Goal: Task Accomplishment & Management: Use online tool/utility

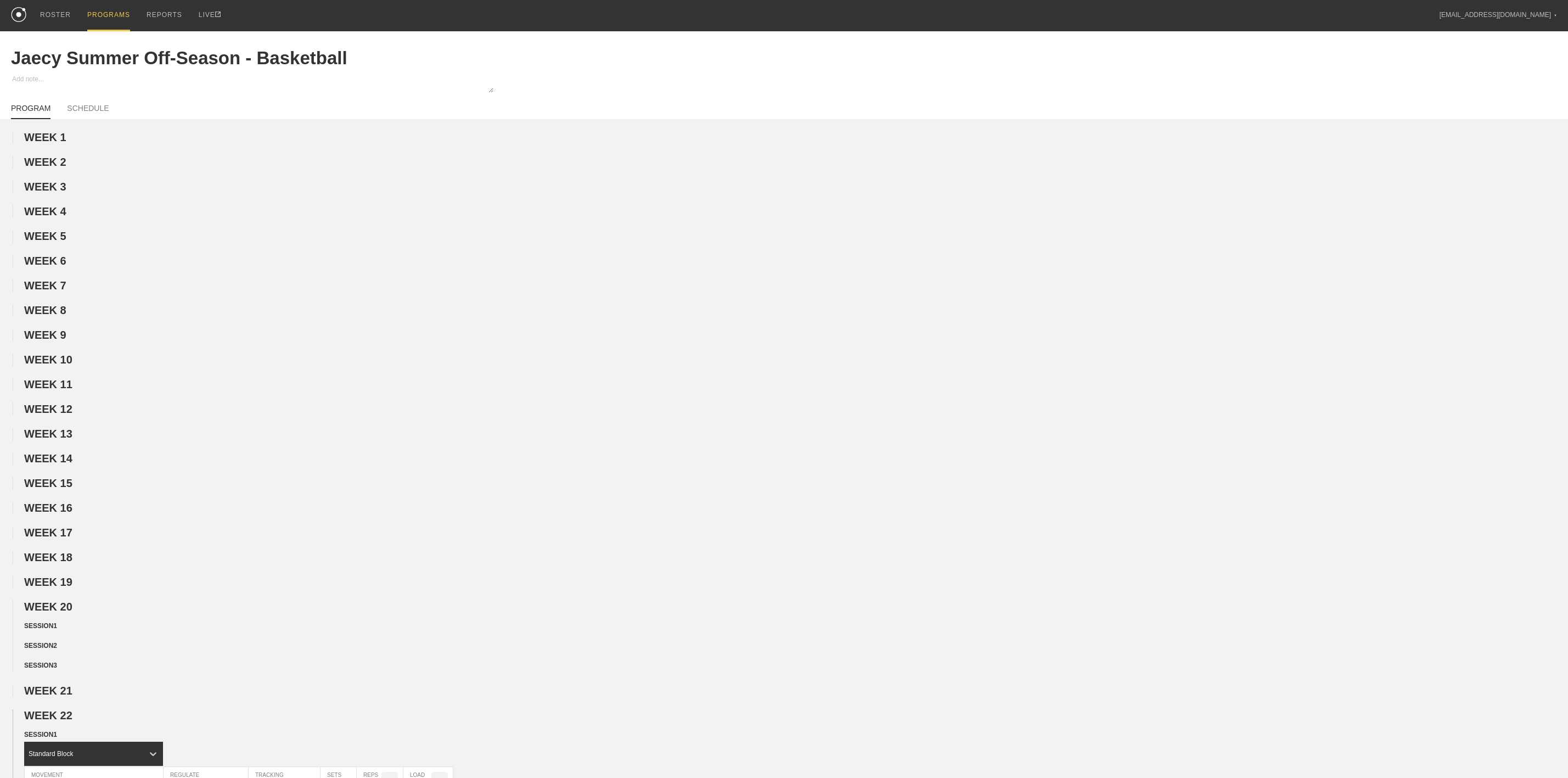
scroll to position [576, 0]
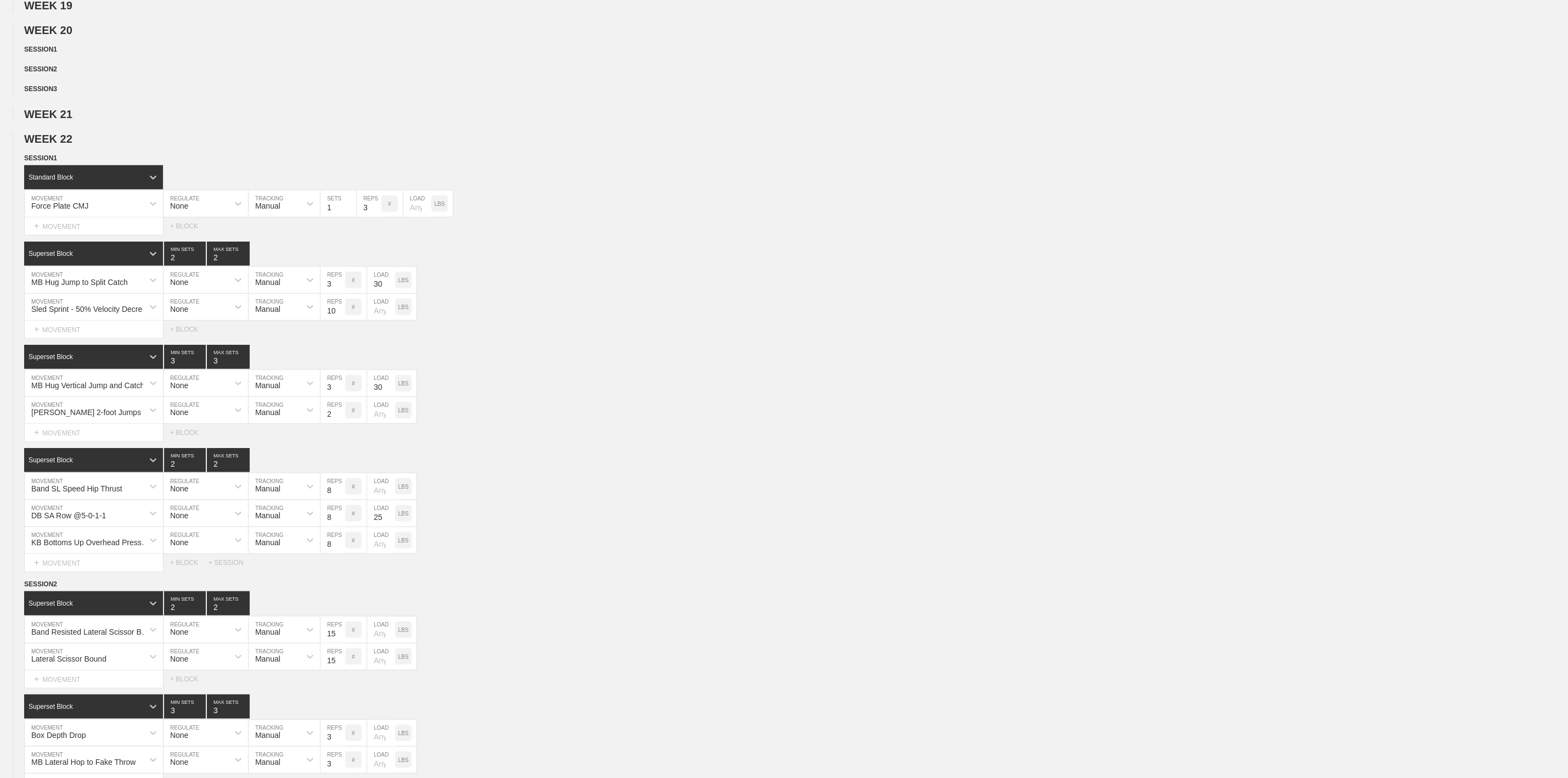
click at [259, 112] on div "WEEK 1 DUPLICATE DELETE WEEK 2 DUPLICATE DELETE WEEK 3 DUPLICATE DELETE WEEK 4 …" at bounding box center [784, 505] width 1568 height 1901
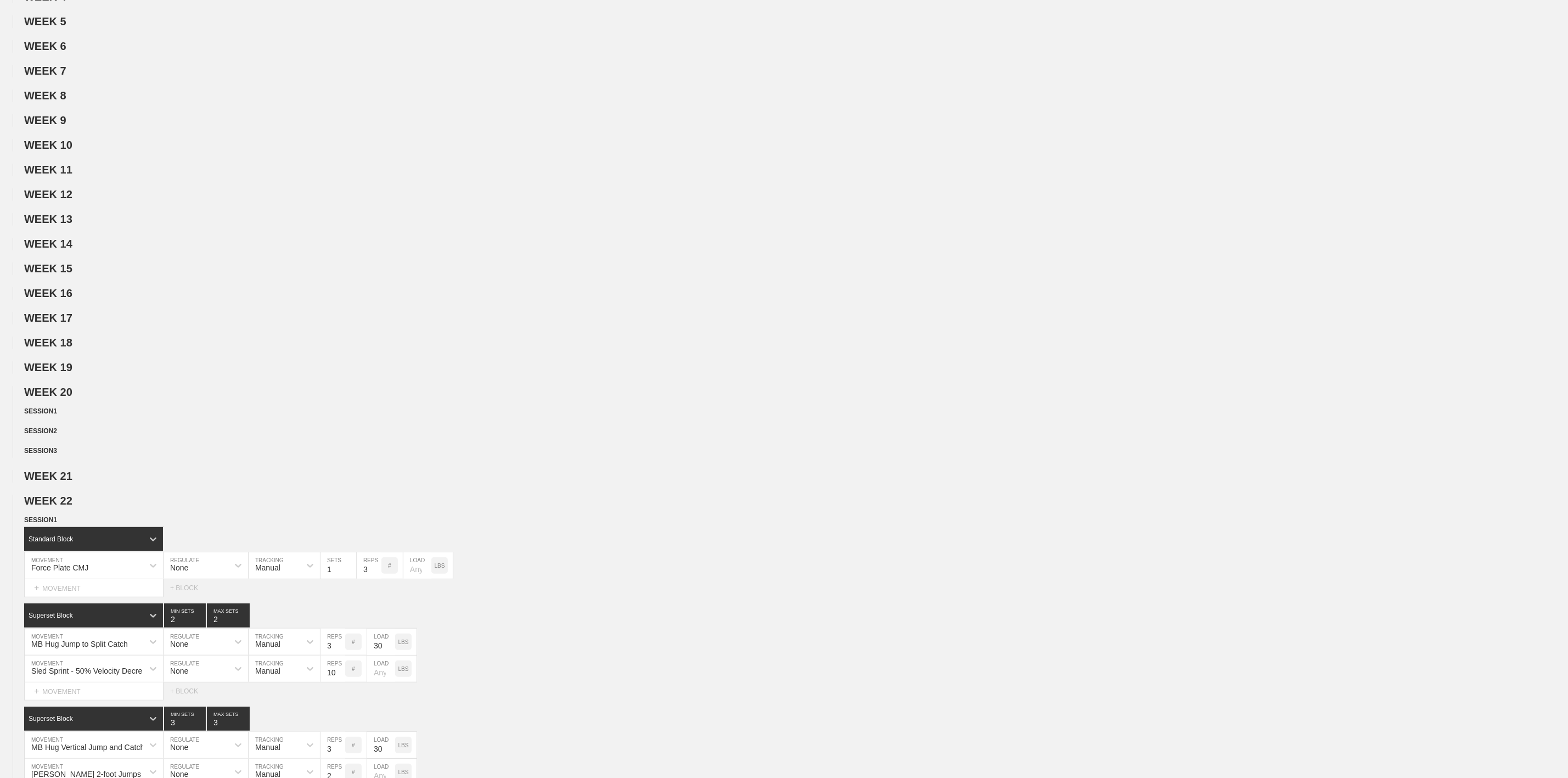
scroll to position [0, 0]
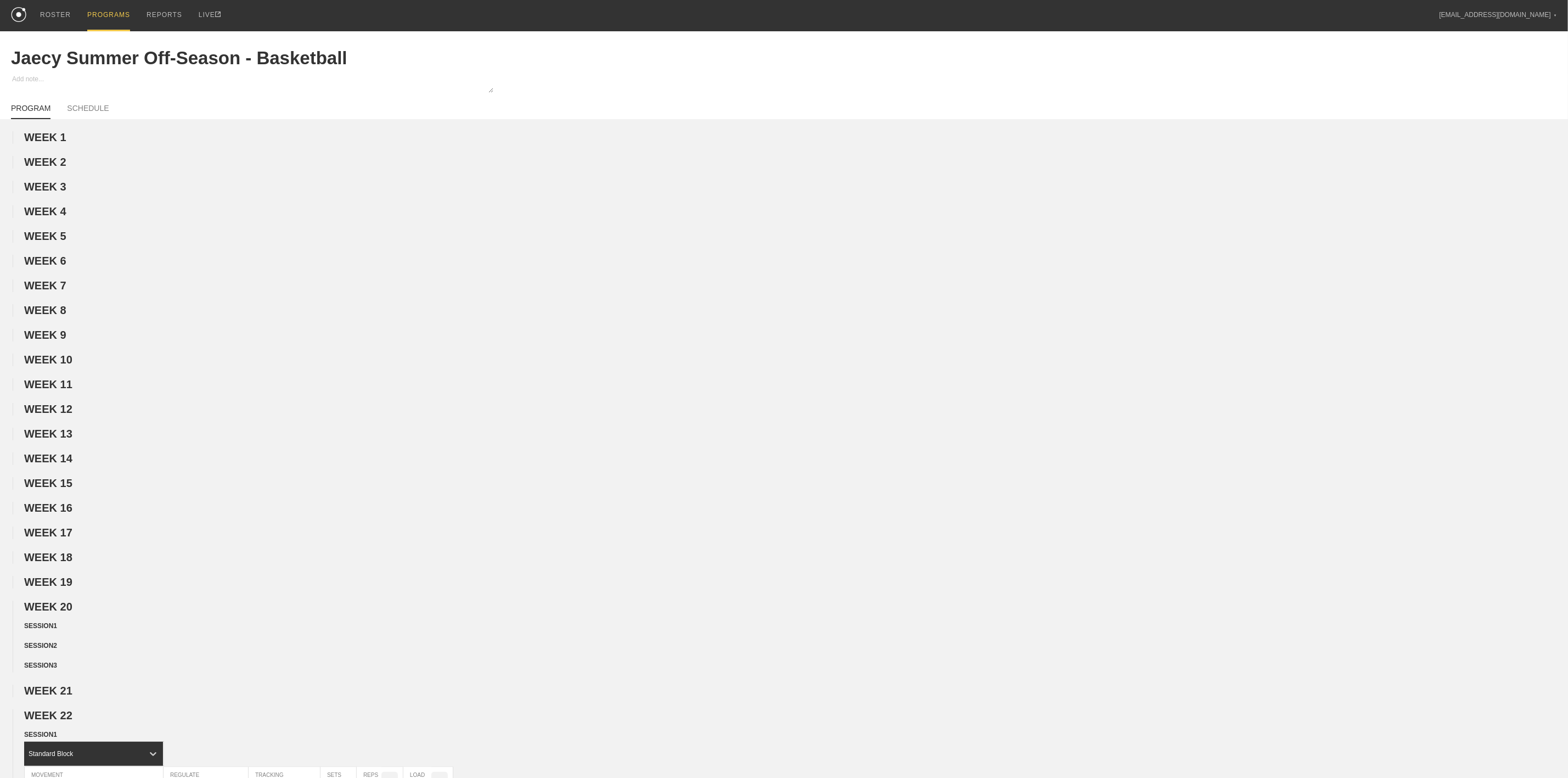
click at [98, 16] on div "PROGRAMS" at bounding box center [108, 16] width 43 height 31
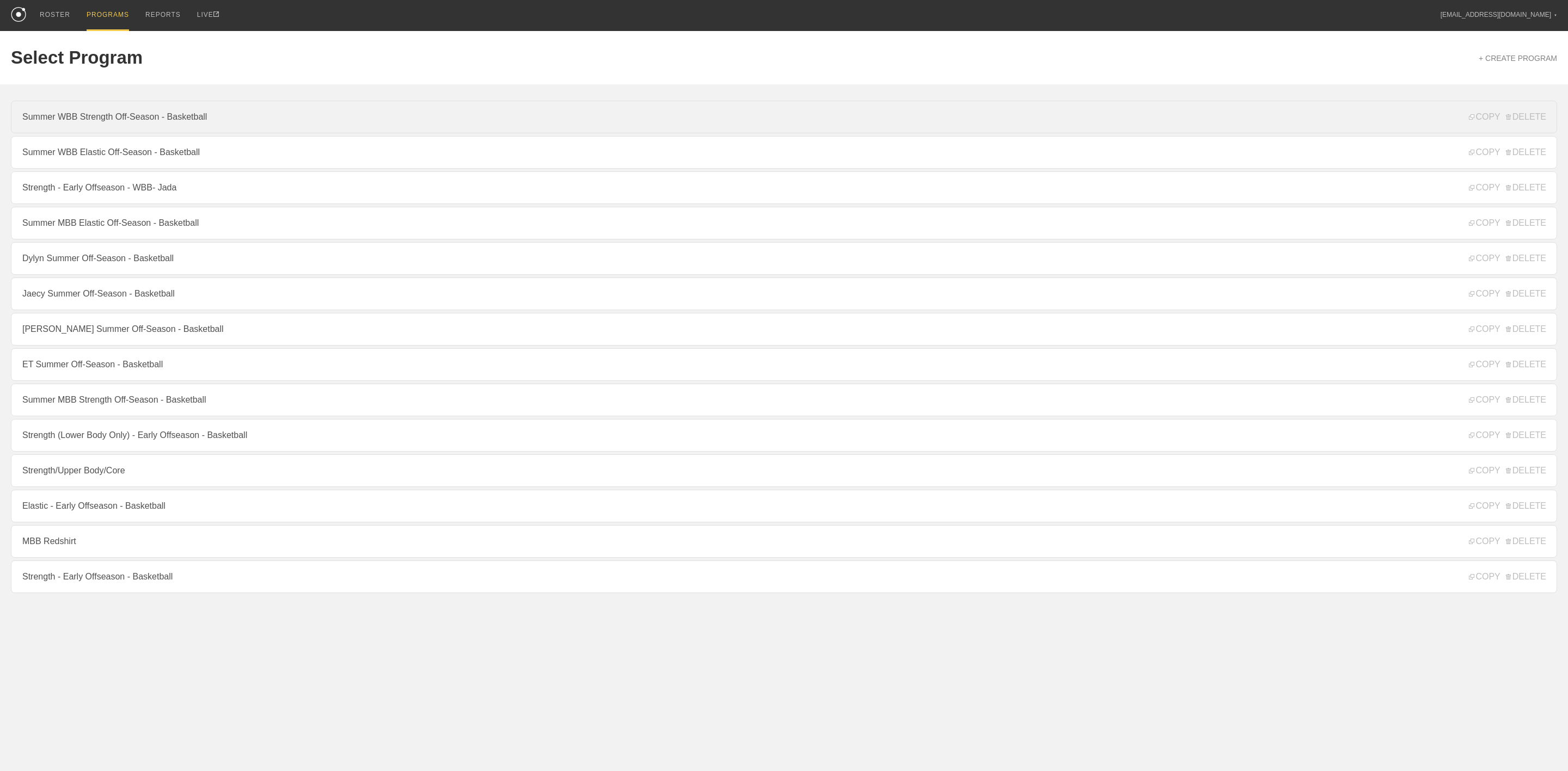
click at [103, 121] on link "Summer WBB Strength Off-Season - Basketball" at bounding box center [784, 117] width 1546 height 32
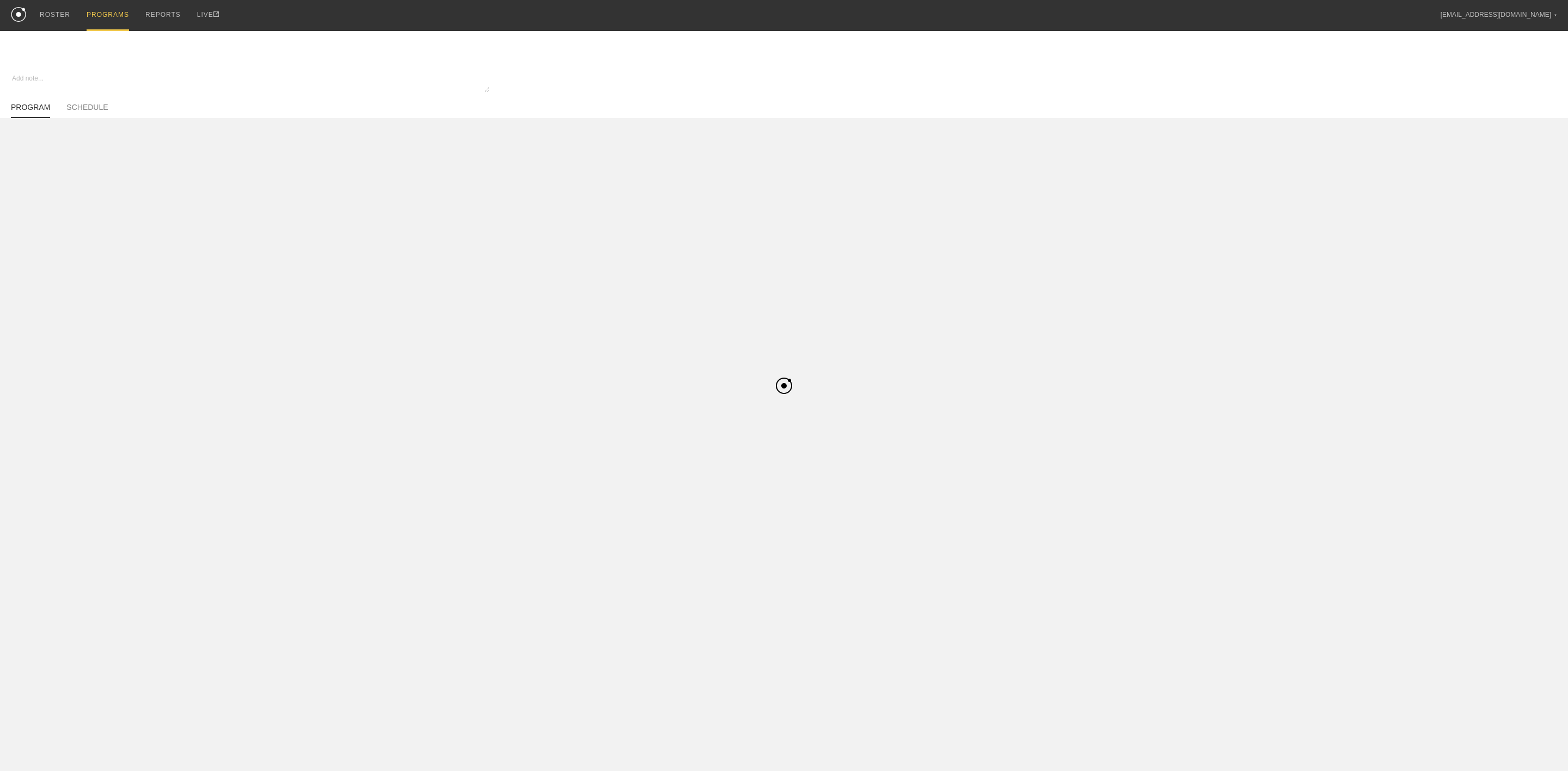
type textarea "x"
type input "Summer WBB Strength Off-Season - Basketball"
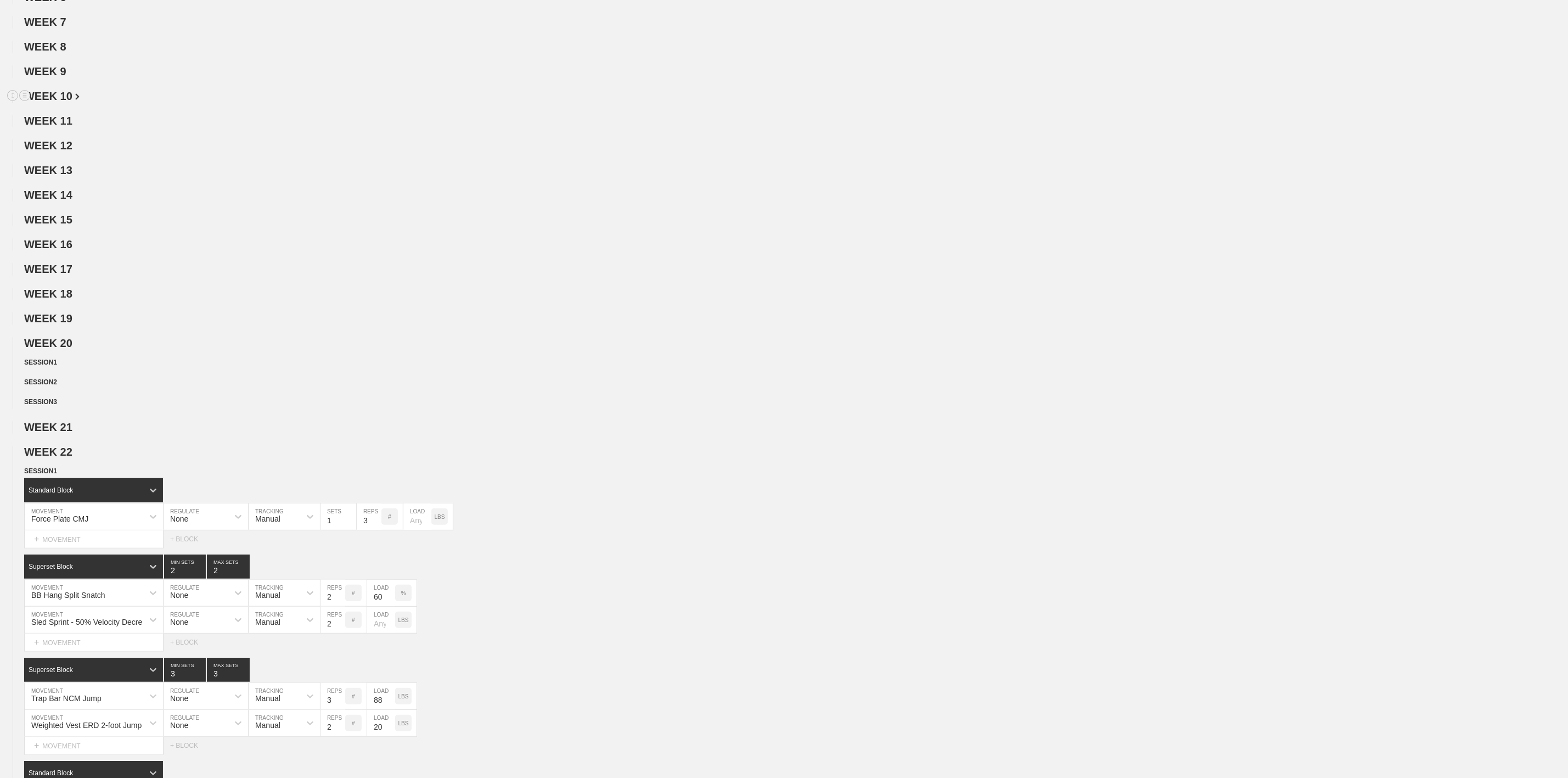
scroll to position [329, 0]
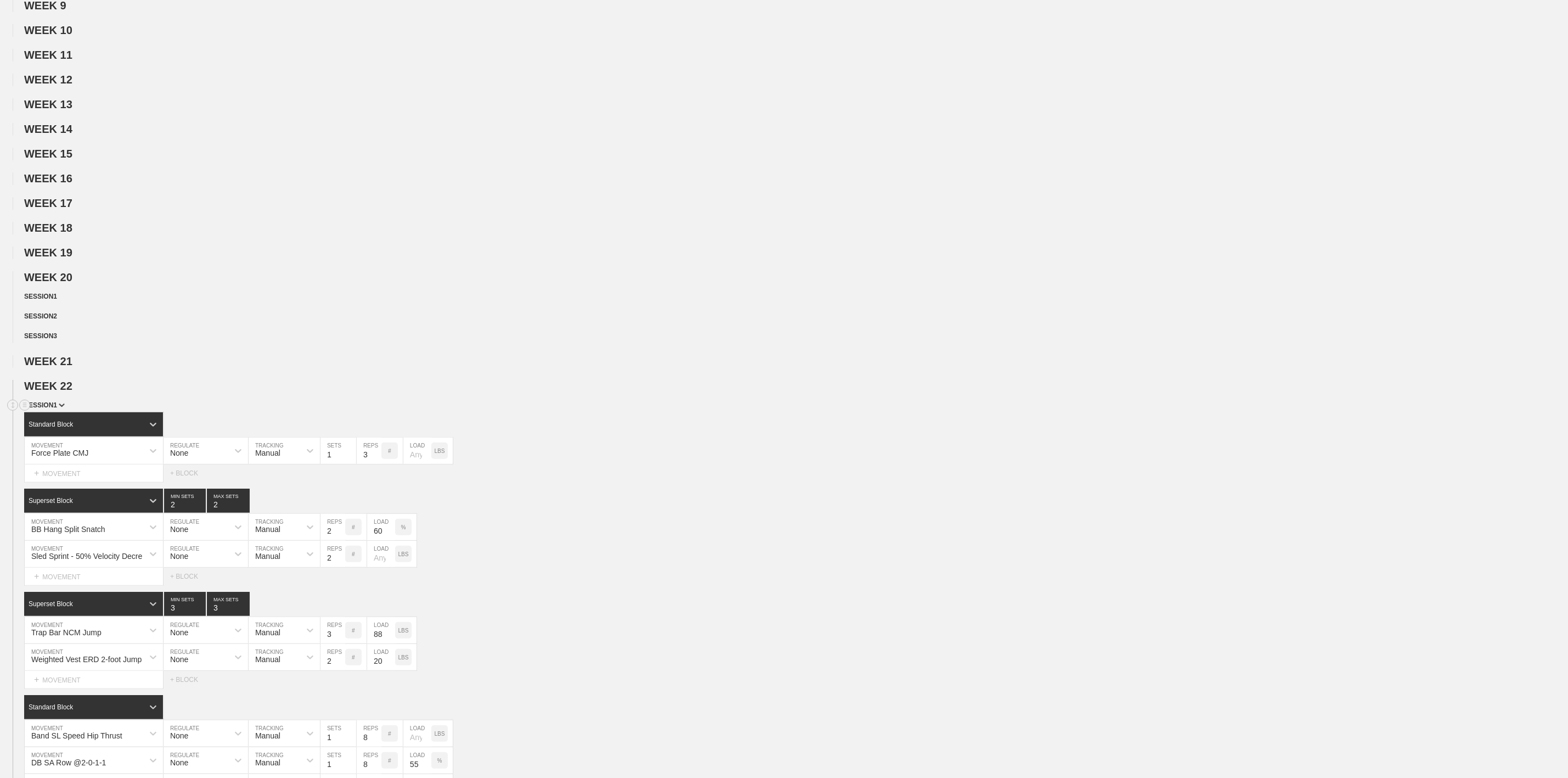
click at [44, 409] on span "SESSION 1" at bounding box center [44, 405] width 40 height 8
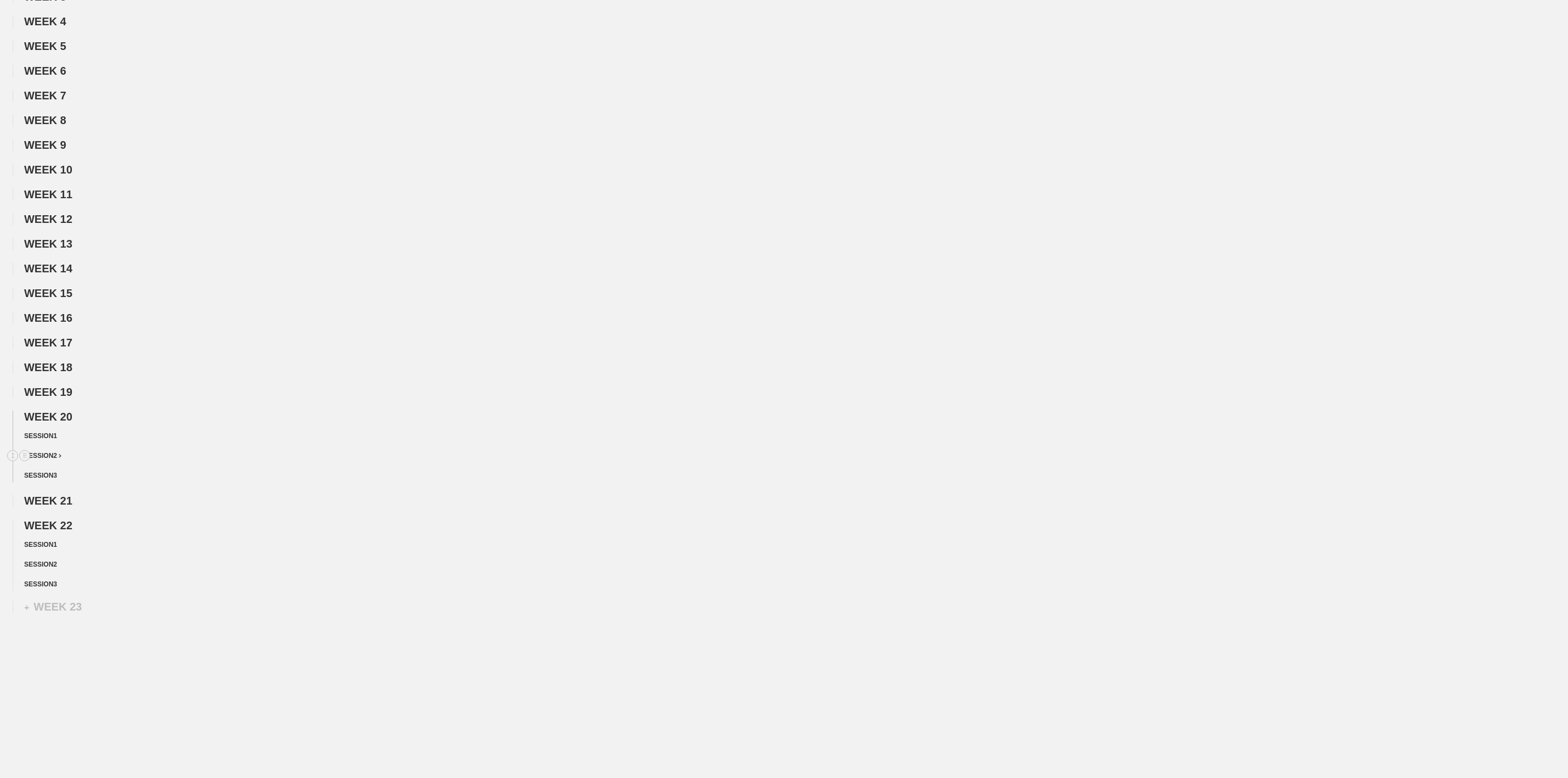
click at [53, 450] on div "SESSION 2" at bounding box center [796, 457] width 1544 height 12
click at [54, 452] on span "SESSION 2" at bounding box center [43, 456] width 37 height 8
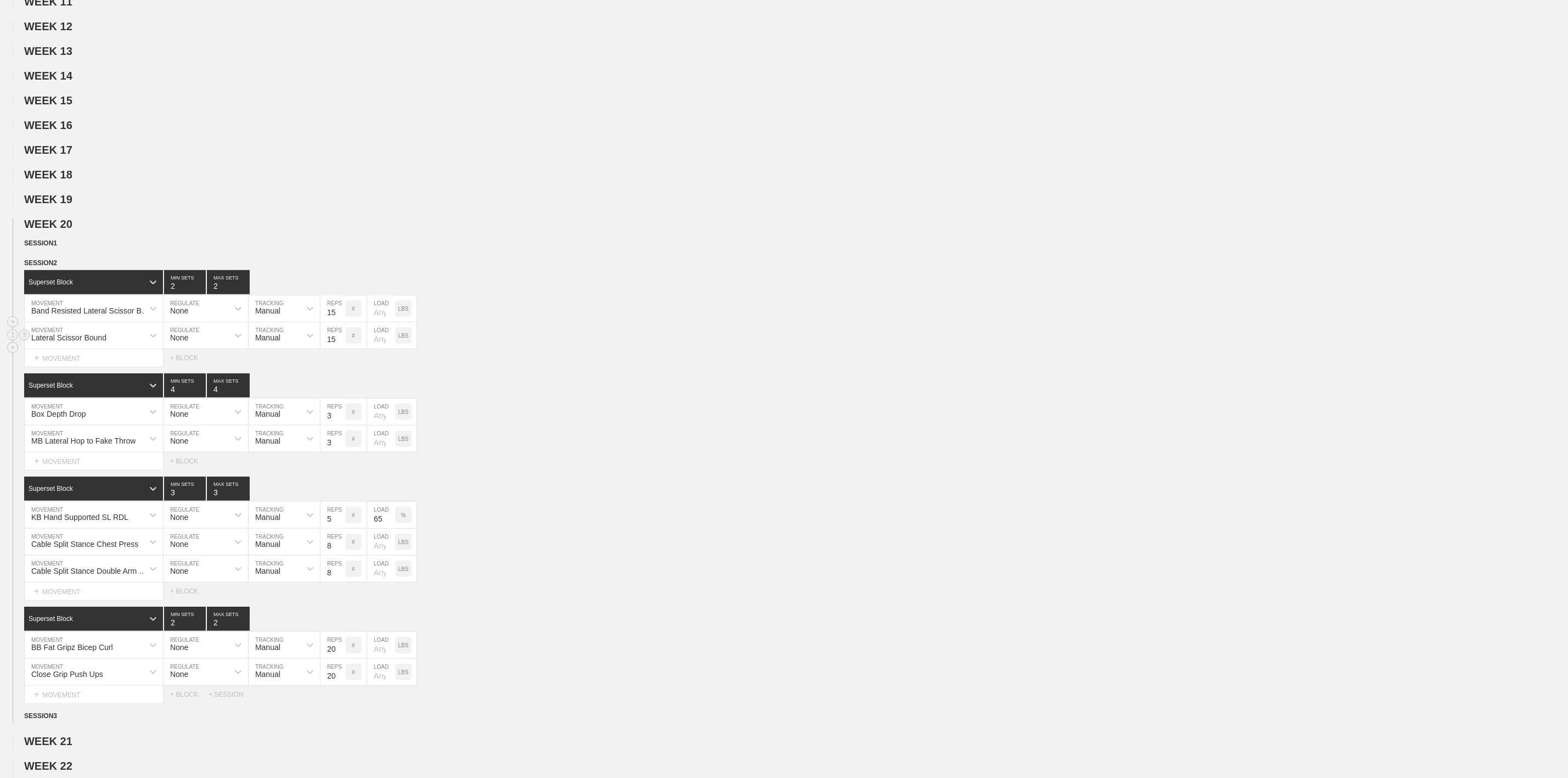
scroll to position [412, 0]
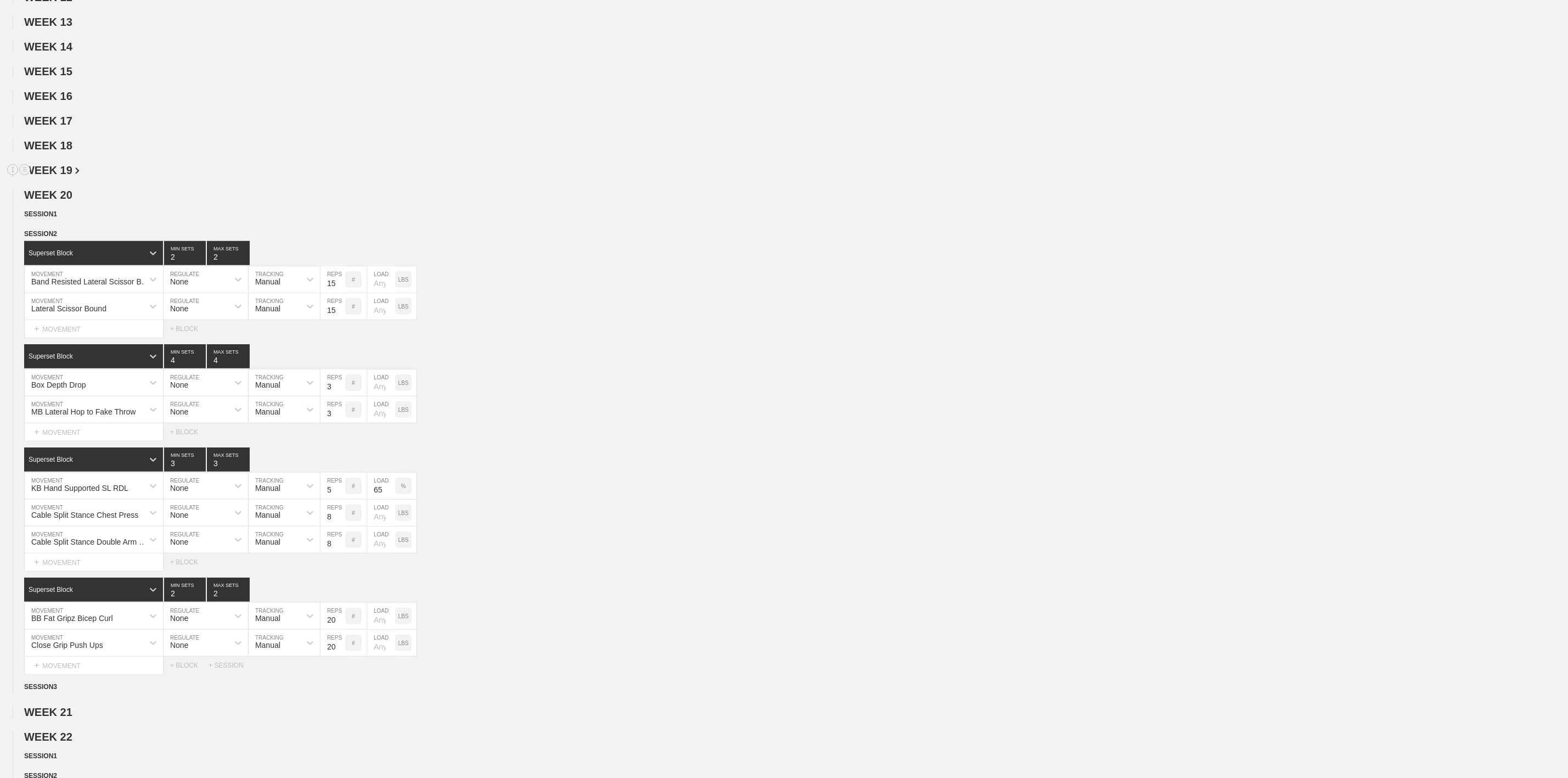
click at [165, 177] on h2 "WEEK 19" at bounding box center [796, 170] width 1544 height 12
type input "3"
click at [200, 369] on input "3" at bounding box center [185, 356] width 42 height 24
type input "3"
click at [245, 369] on input "3" at bounding box center [228, 356] width 43 height 24
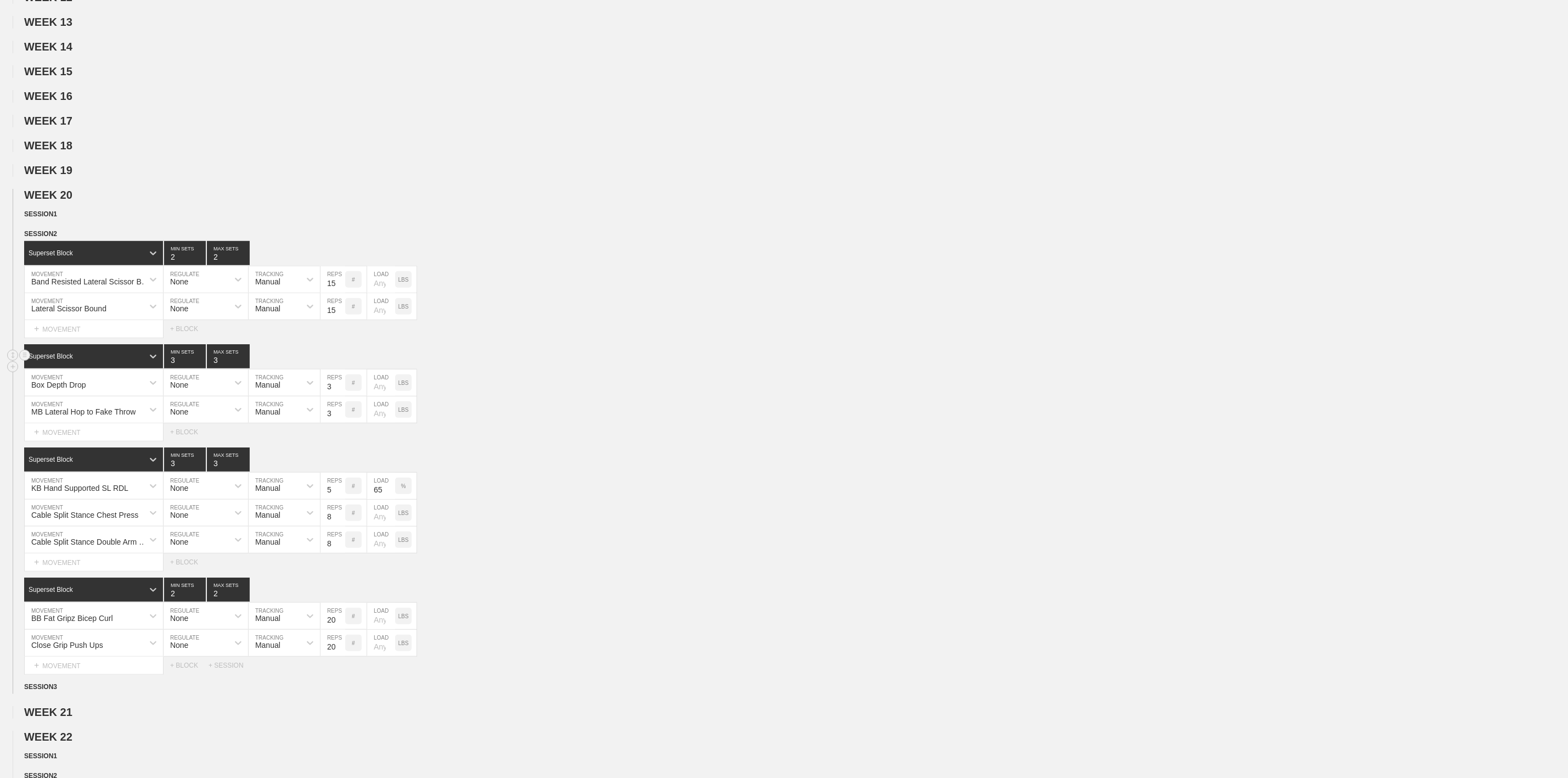
drag, startPoint x: 537, startPoint y: 369, endPoint x: 530, endPoint y: 369, distance: 7.0
click at [536, 369] on div "Superset Block 3 MIN SETS 3 MAX SETS" at bounding box center [796, 356] width 1544 height 24
click at [44, 238] on span "SESSION 2" at bounding box center [44, 234] width 40 height 8
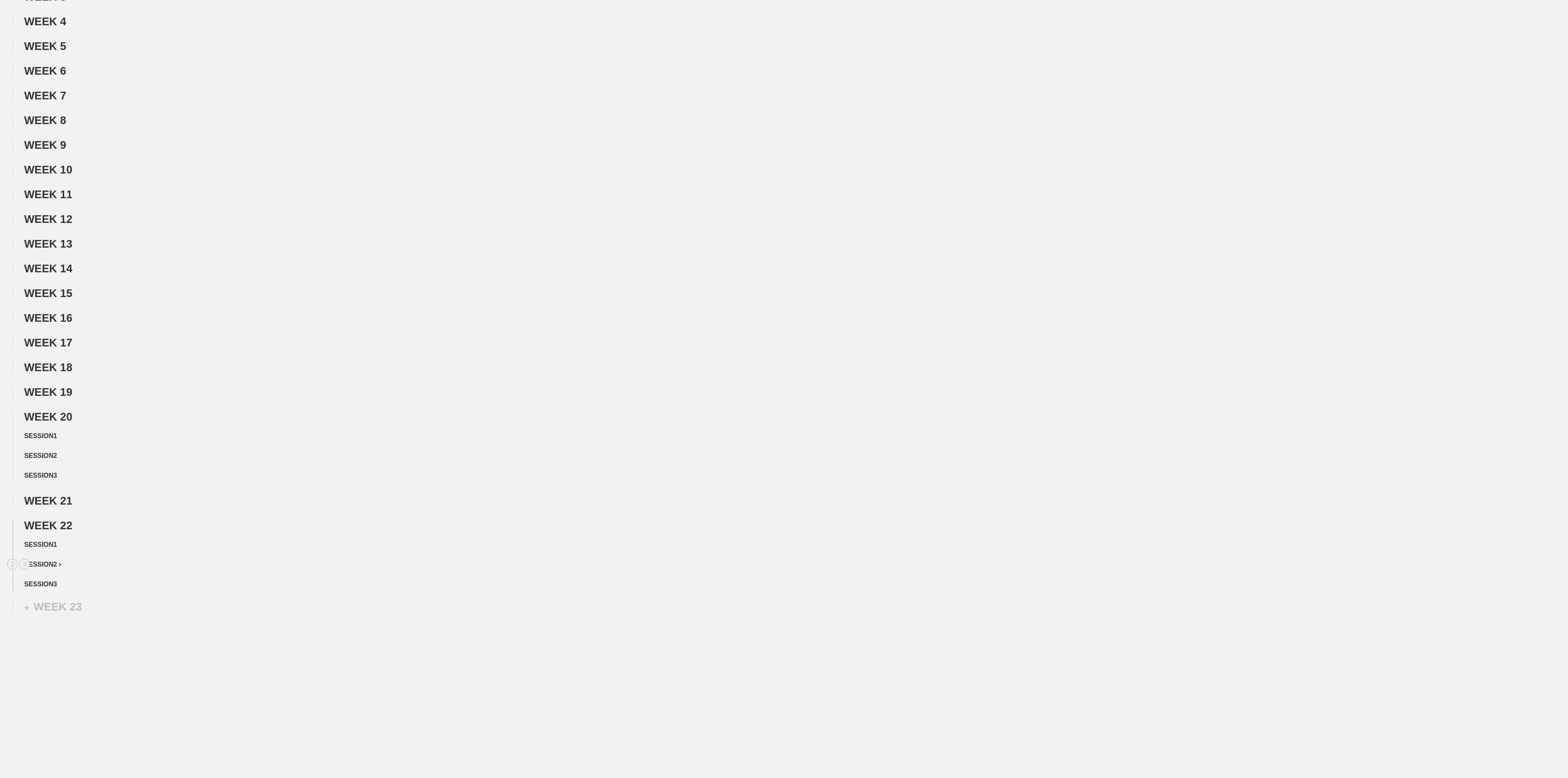
click at [50, 567] on div "SESSION 2" at bounding box center [796, 565] width 1544 height 12
click at [48, 564] on span "SESSION 2" at bounding box center [43, 565] width 37 height 8
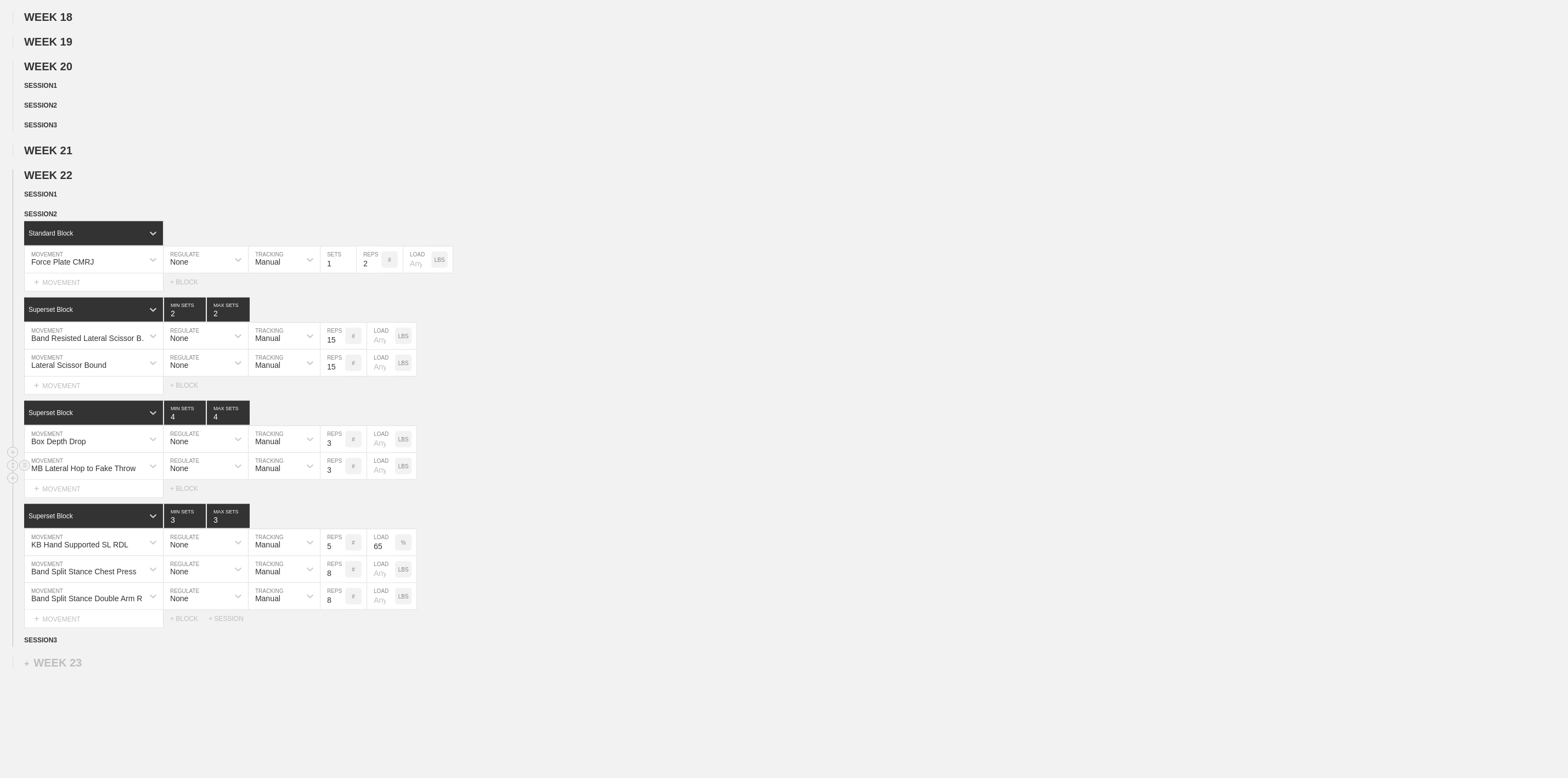
scroll to position [576, 0]
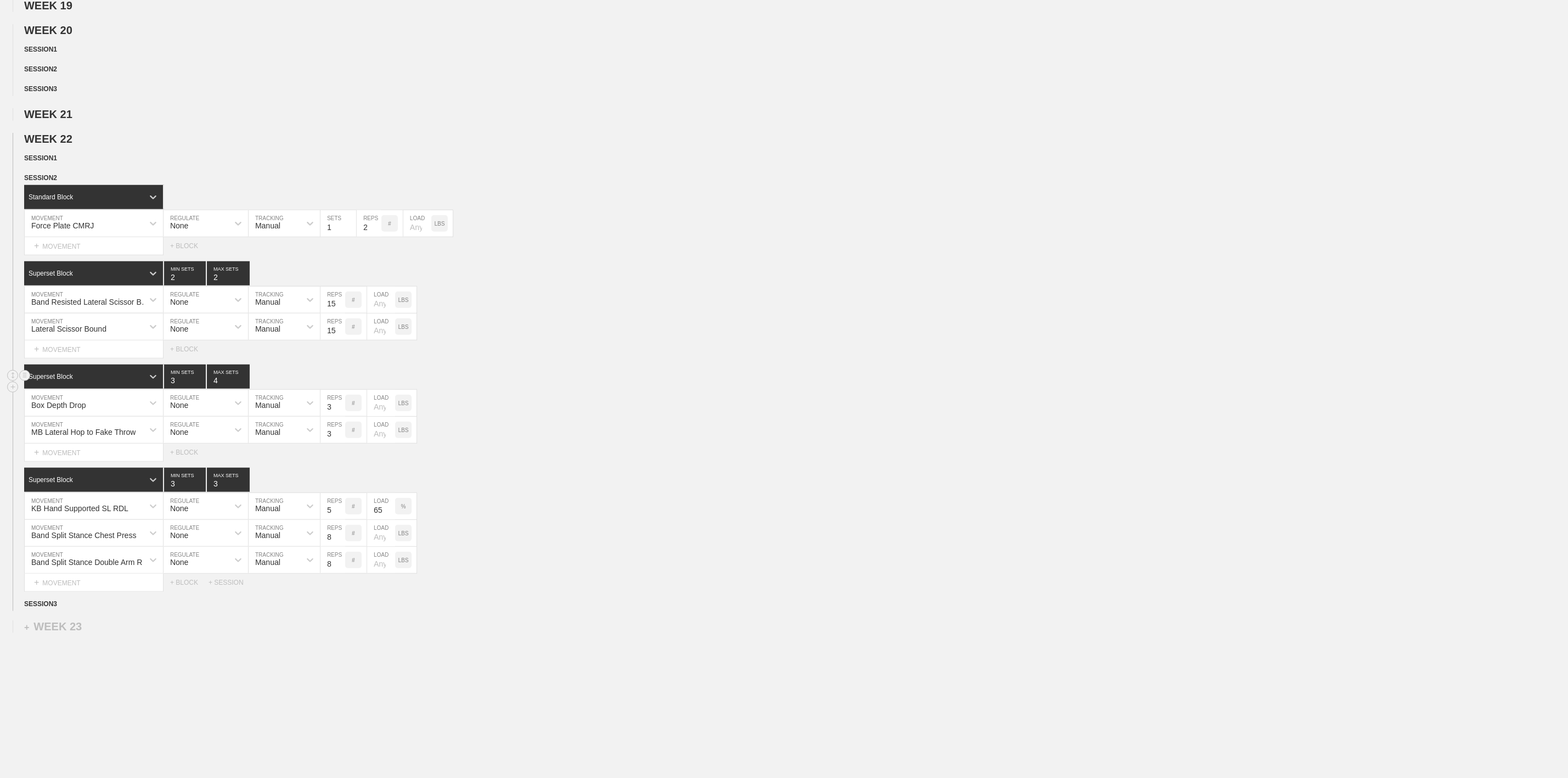
type input "3"
click at [201, 389] on input "3" at bounding box center [185, 377] width 42 height 24
type input "3"
click at [244, 389] on input "3" at bounding box center [228, 377] width 43 height 24
click at [534, 415] on div "Box Depth Drop MOVEMENT None REGULATE Manual TRACKING 3 REPS # LOAD LBS" at bounding box center [784, 403] width 1568 height 27
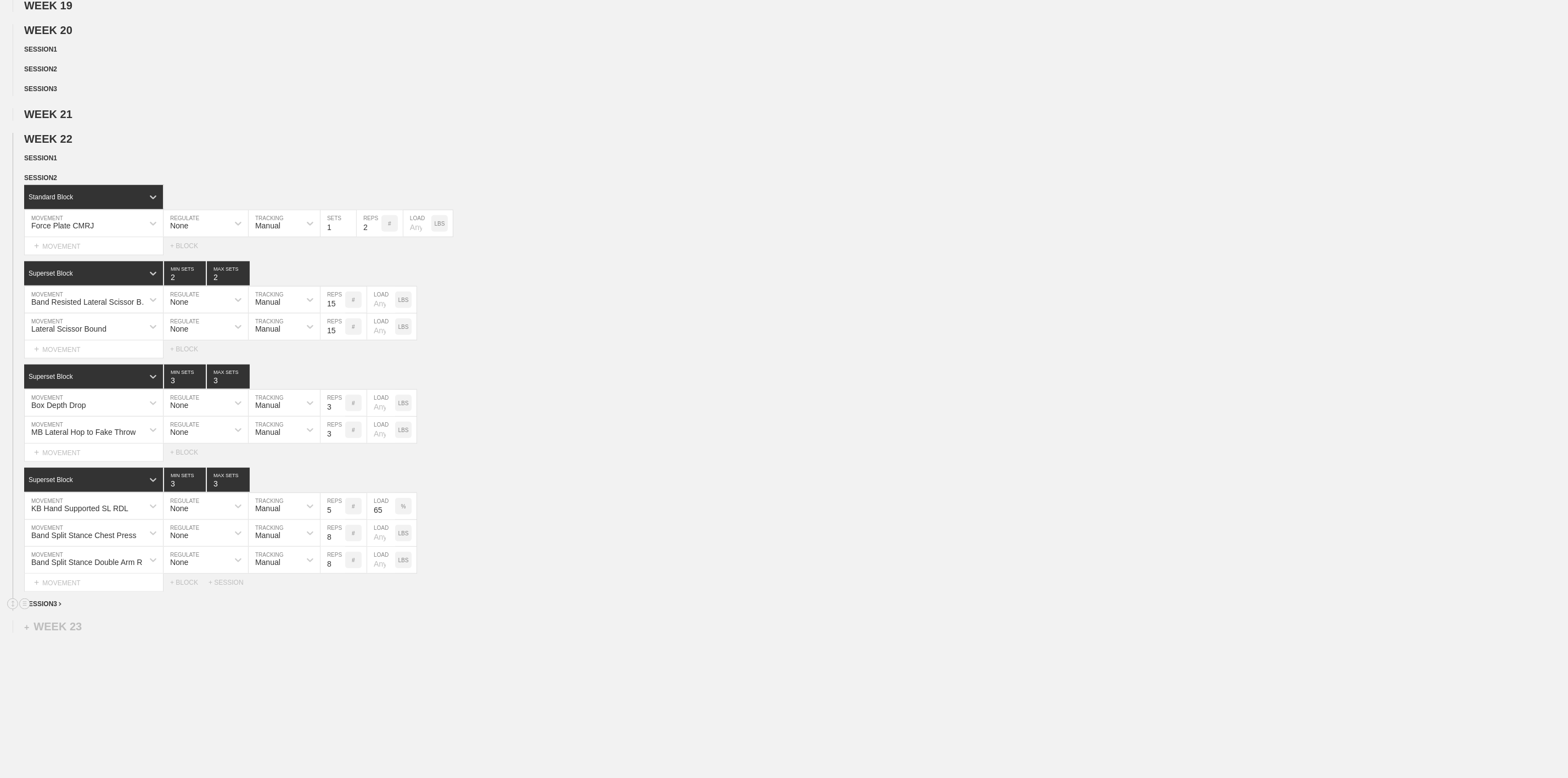
click at [55, 608] on span "SESSION 3" at bounding box center [43, 604] width 37 height 8
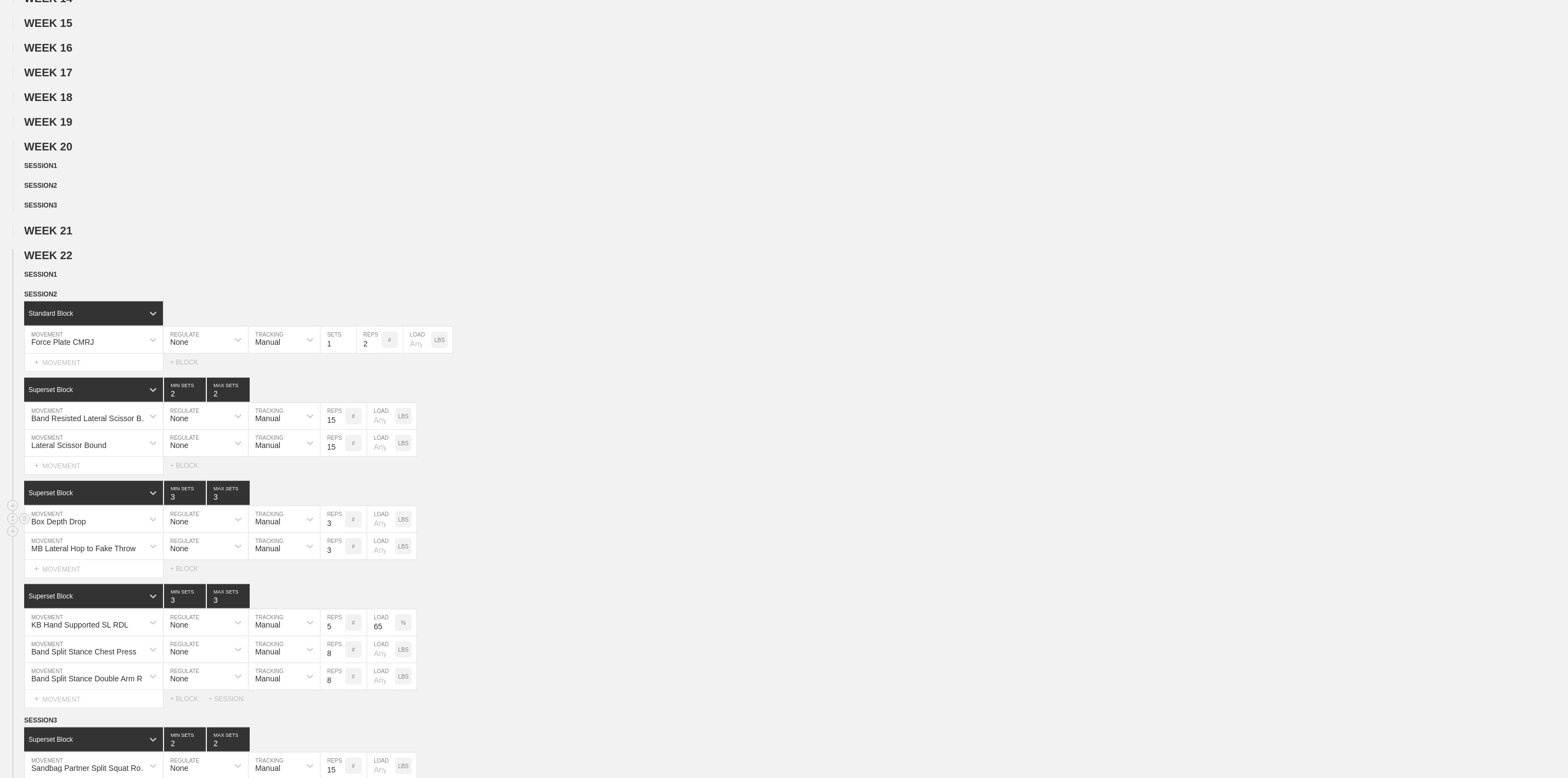
scroll to position [460, 0]
click at [51, 302] on div "SESSION 2" at bounding box center [796, 296] width 1544 height 12
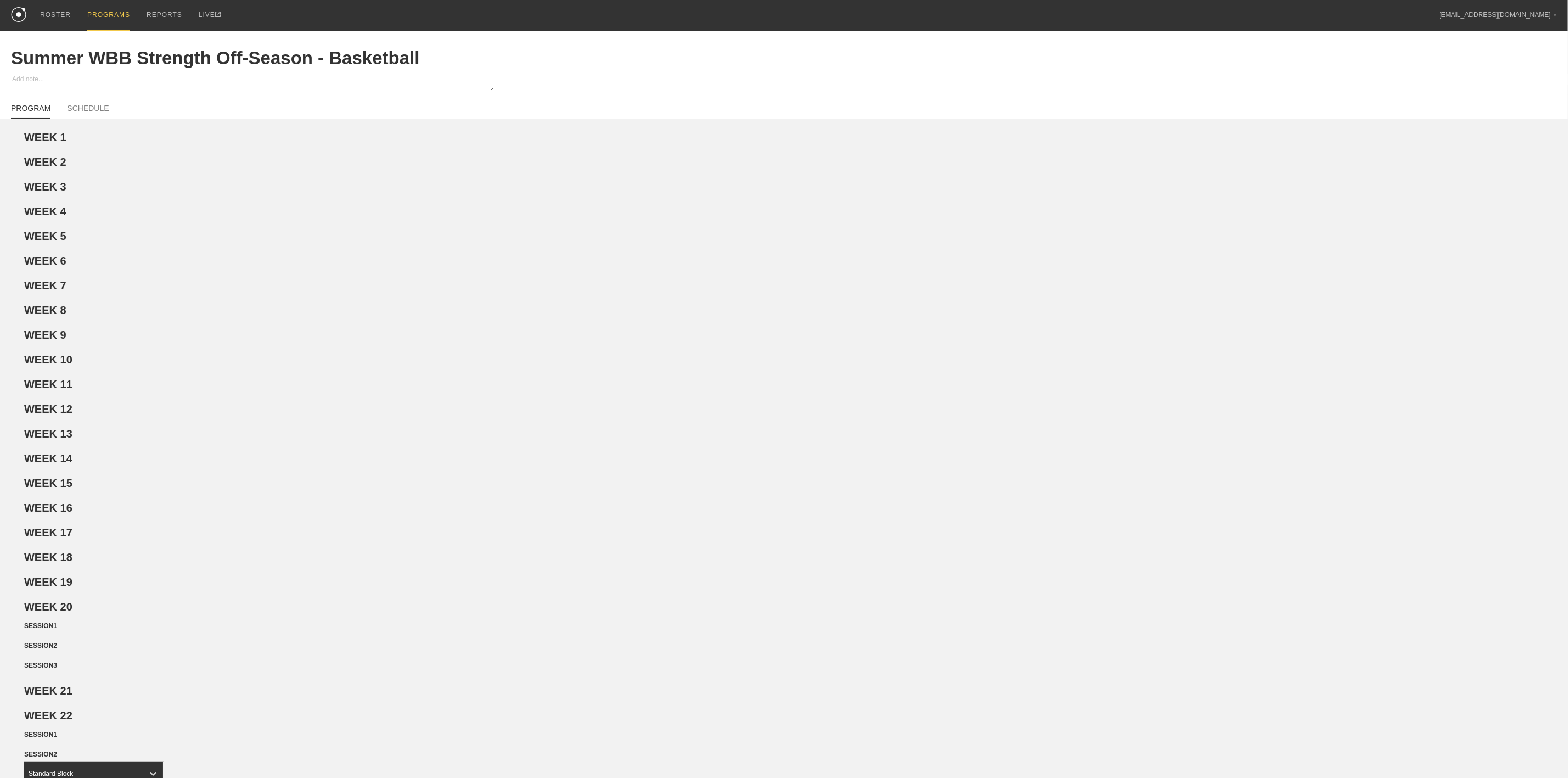
click at [101, 12] on div "PROGRAMS" at bounding box center [108, 16] width 43 height 31
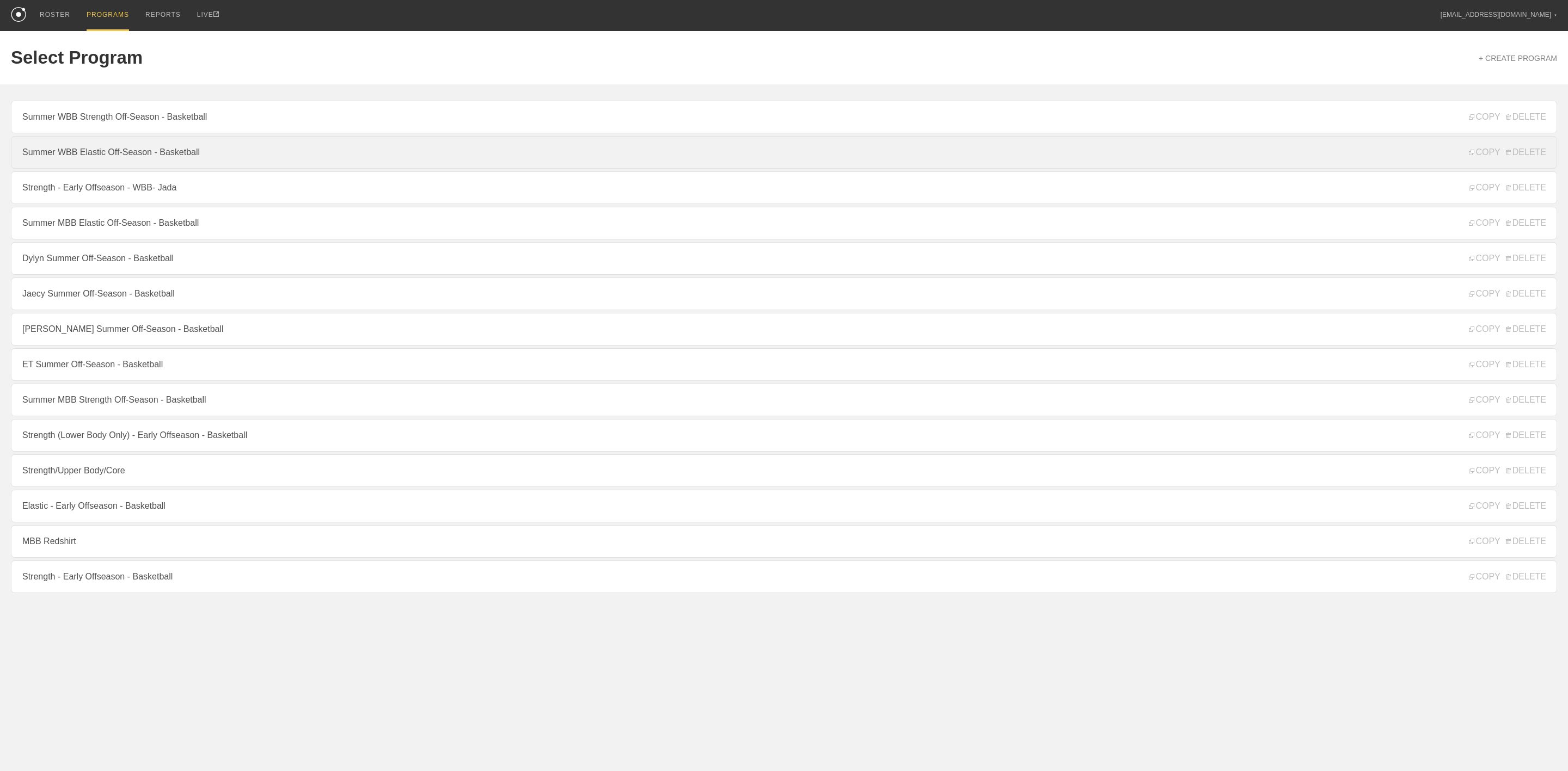
click at [110, 153] on link "Summer WBB Elastic Off-Season - Basketball" at bounding box center [784, 152] width 1546 height 32
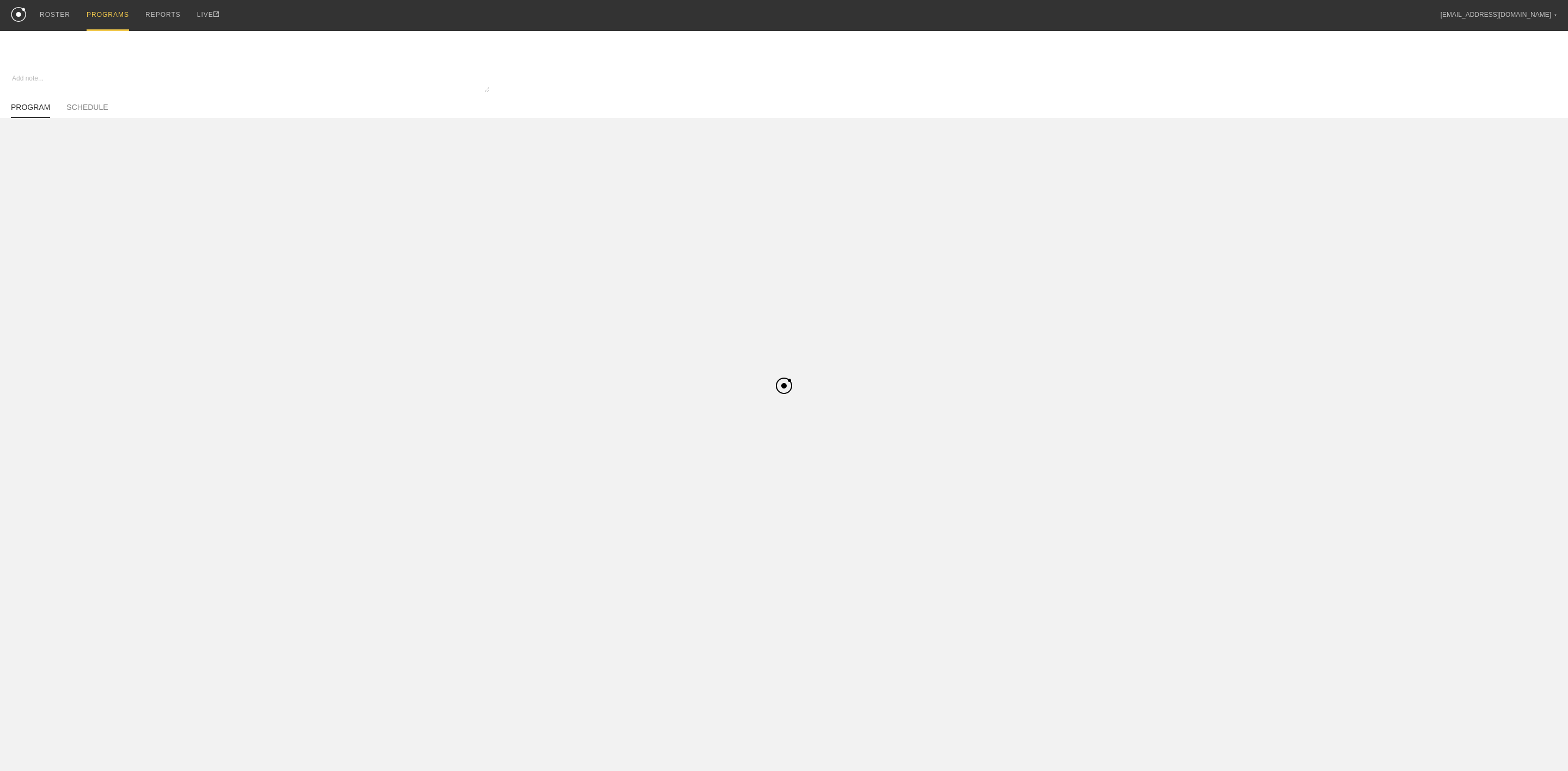
type textarea "x"
type input "Summer WBB Elastic Off-Season - Basketball"
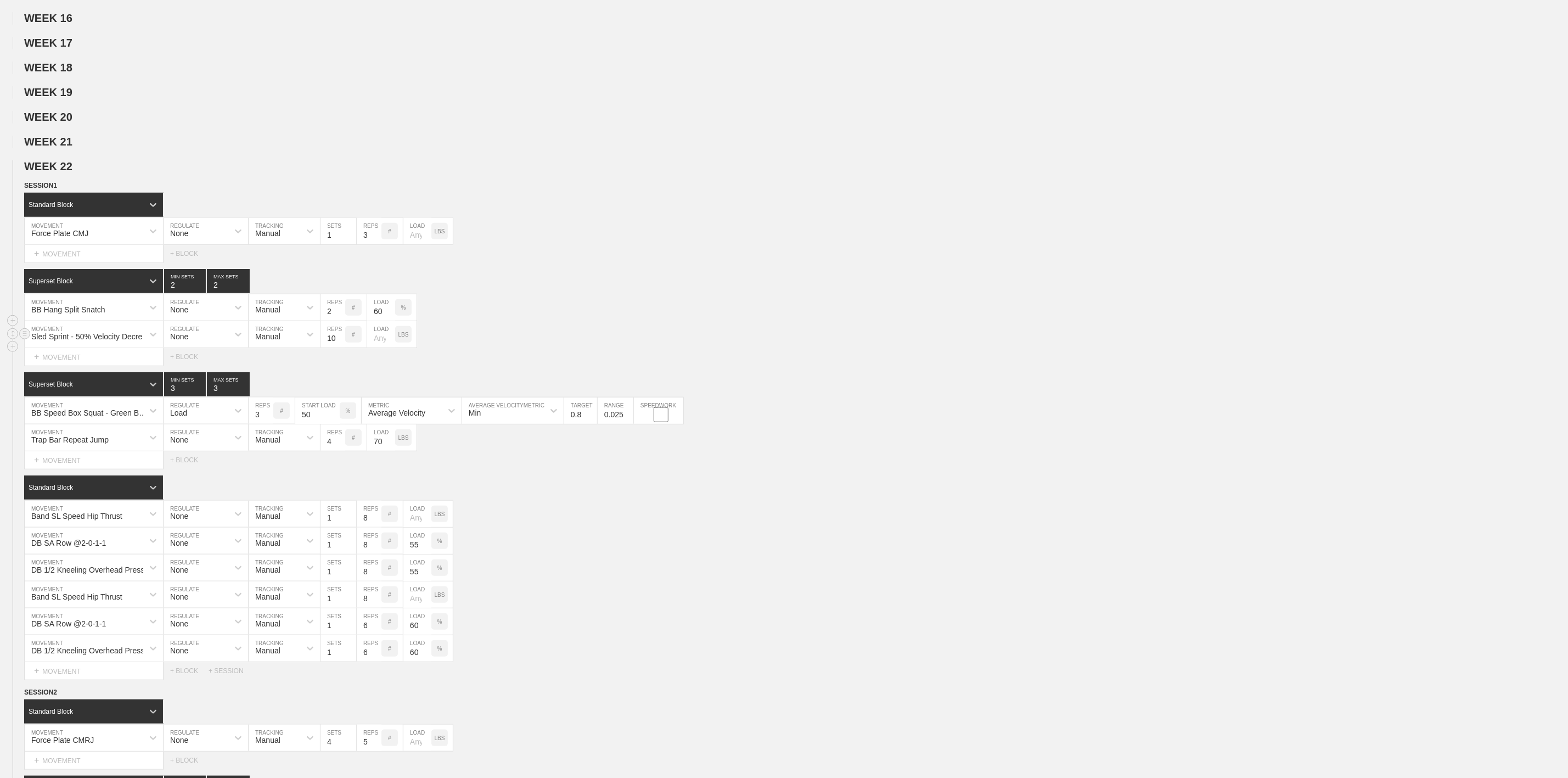
scroll to position [494, 0]
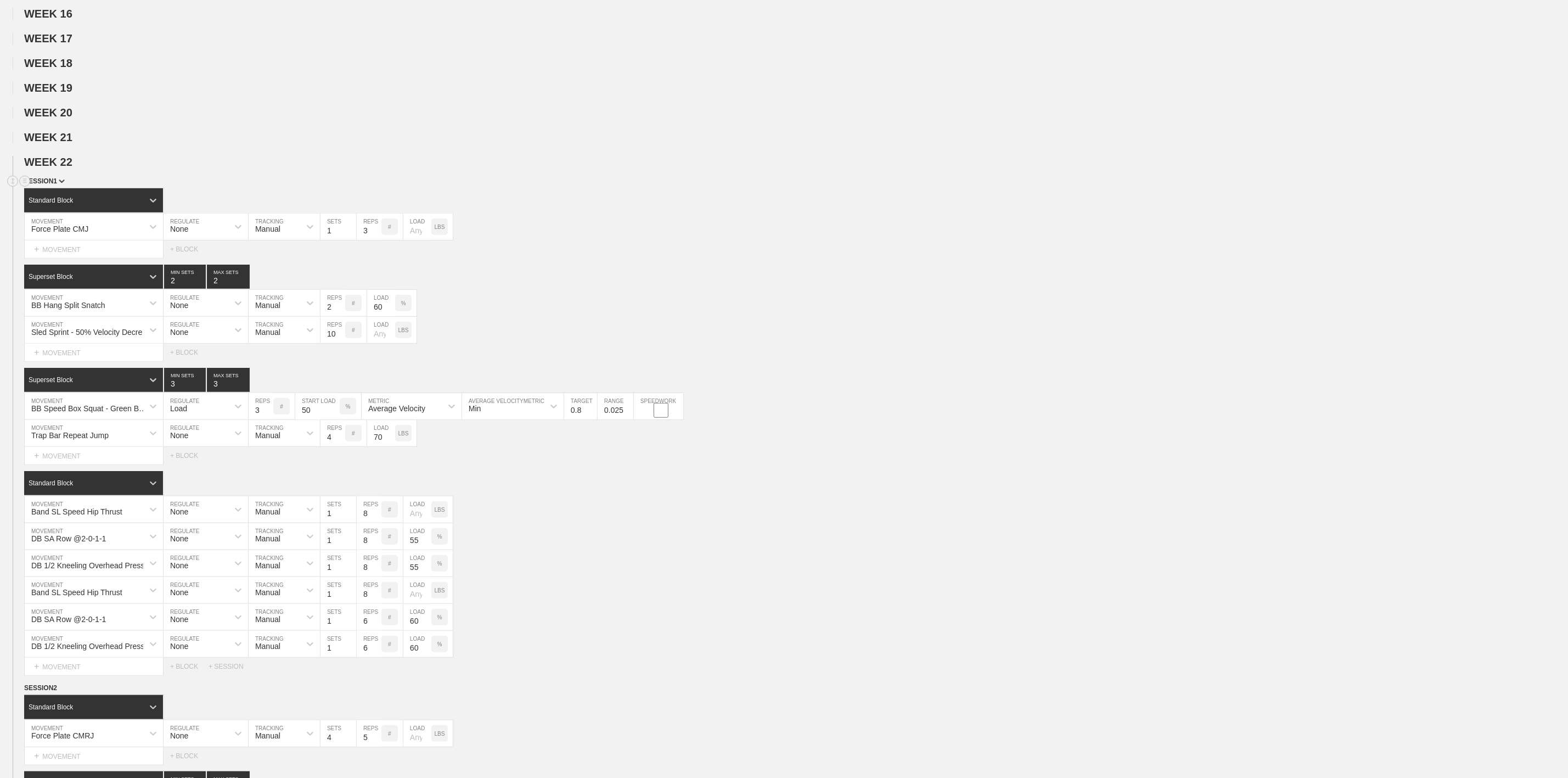
click at [59, 184] on img at bounding box center [62, 181] width 6 height 4
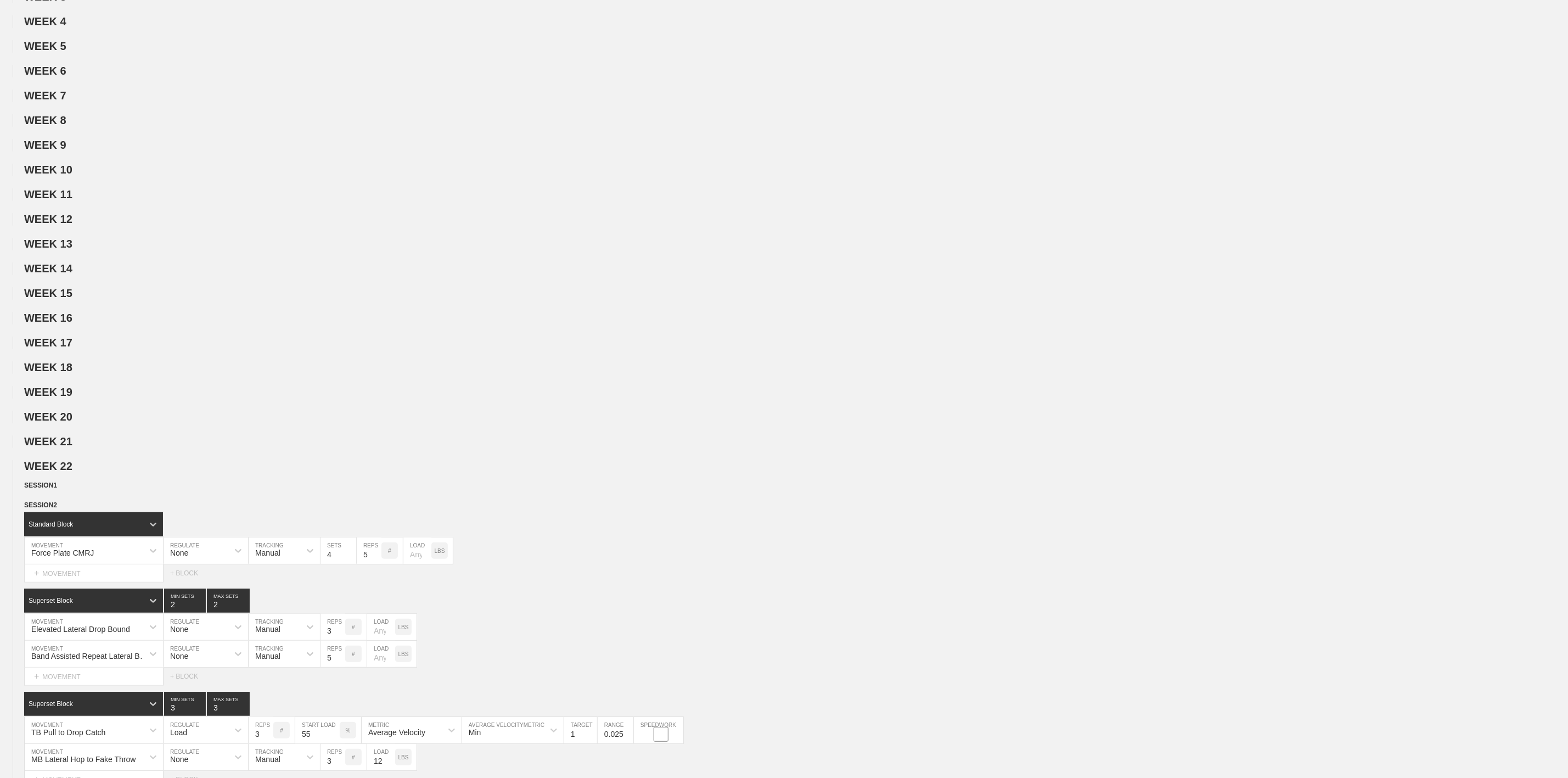
scroll to position [0, 0]
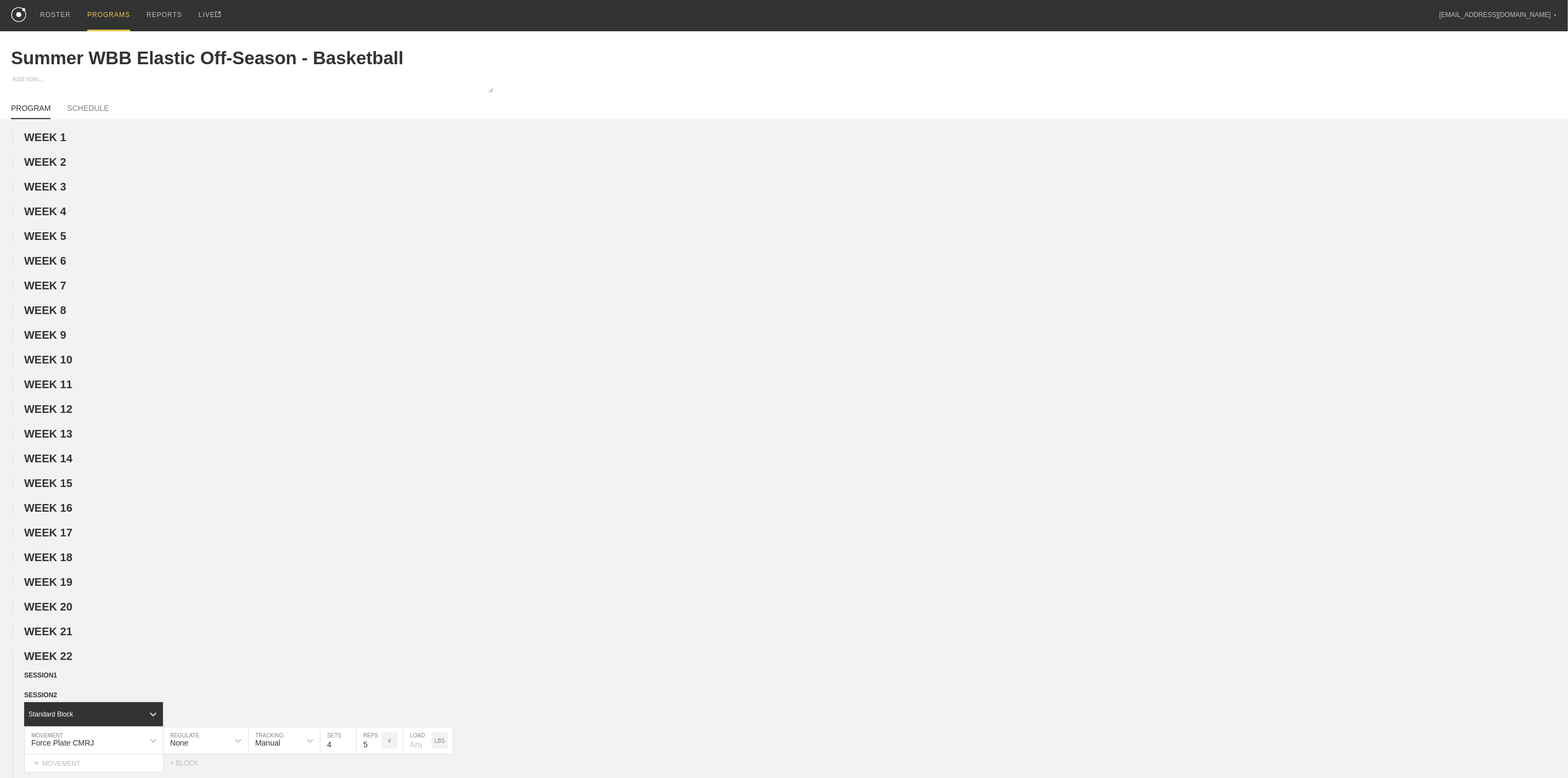
click at [100, 20] on div "PROGRAMS" at bounding box center [108, 16] width 43 height 31
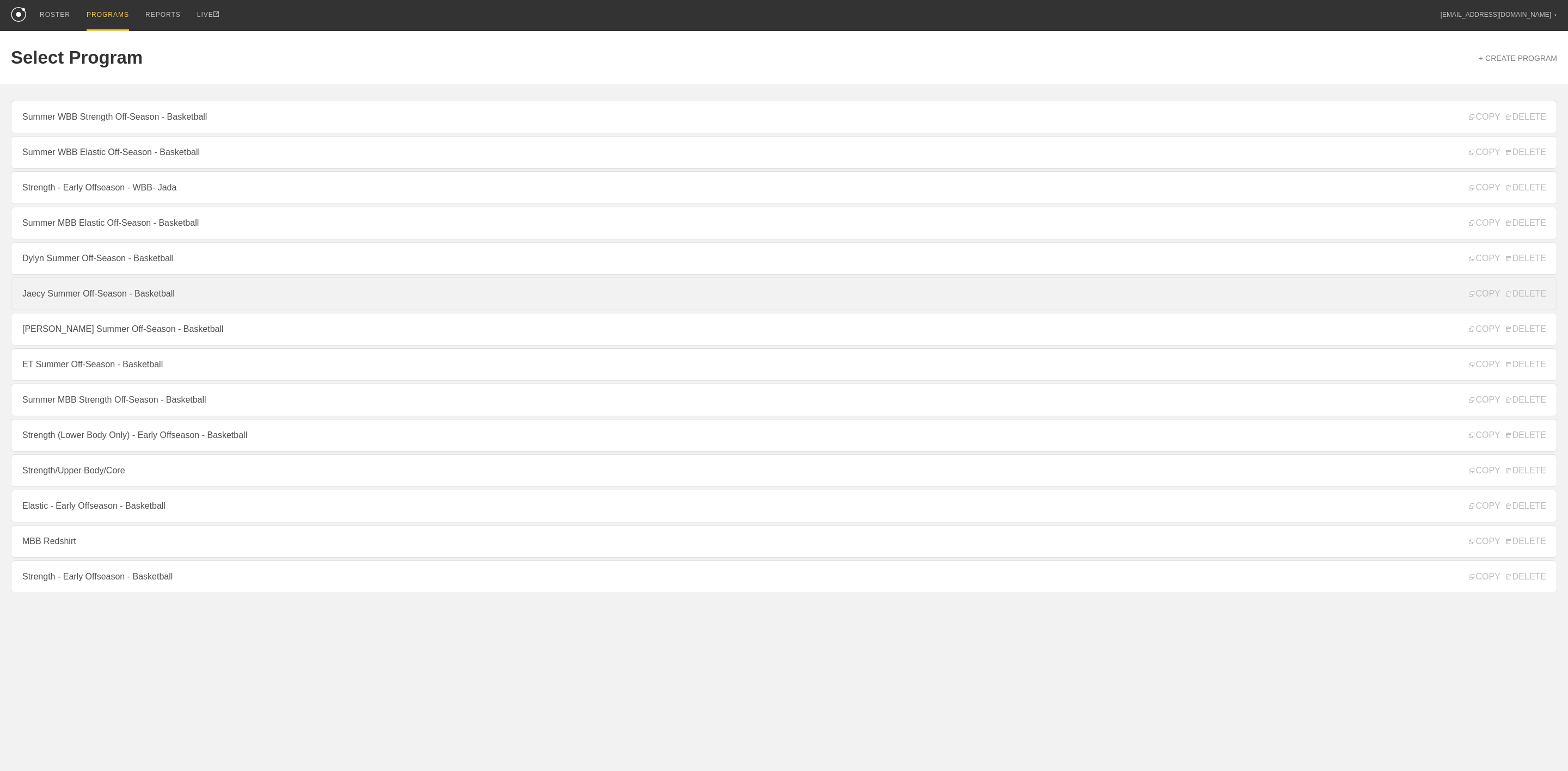
click at [113, 298] on link "Jaecy Summer Off-Season - Basketball" at bounding box center [784, 294] width 1546 height 32
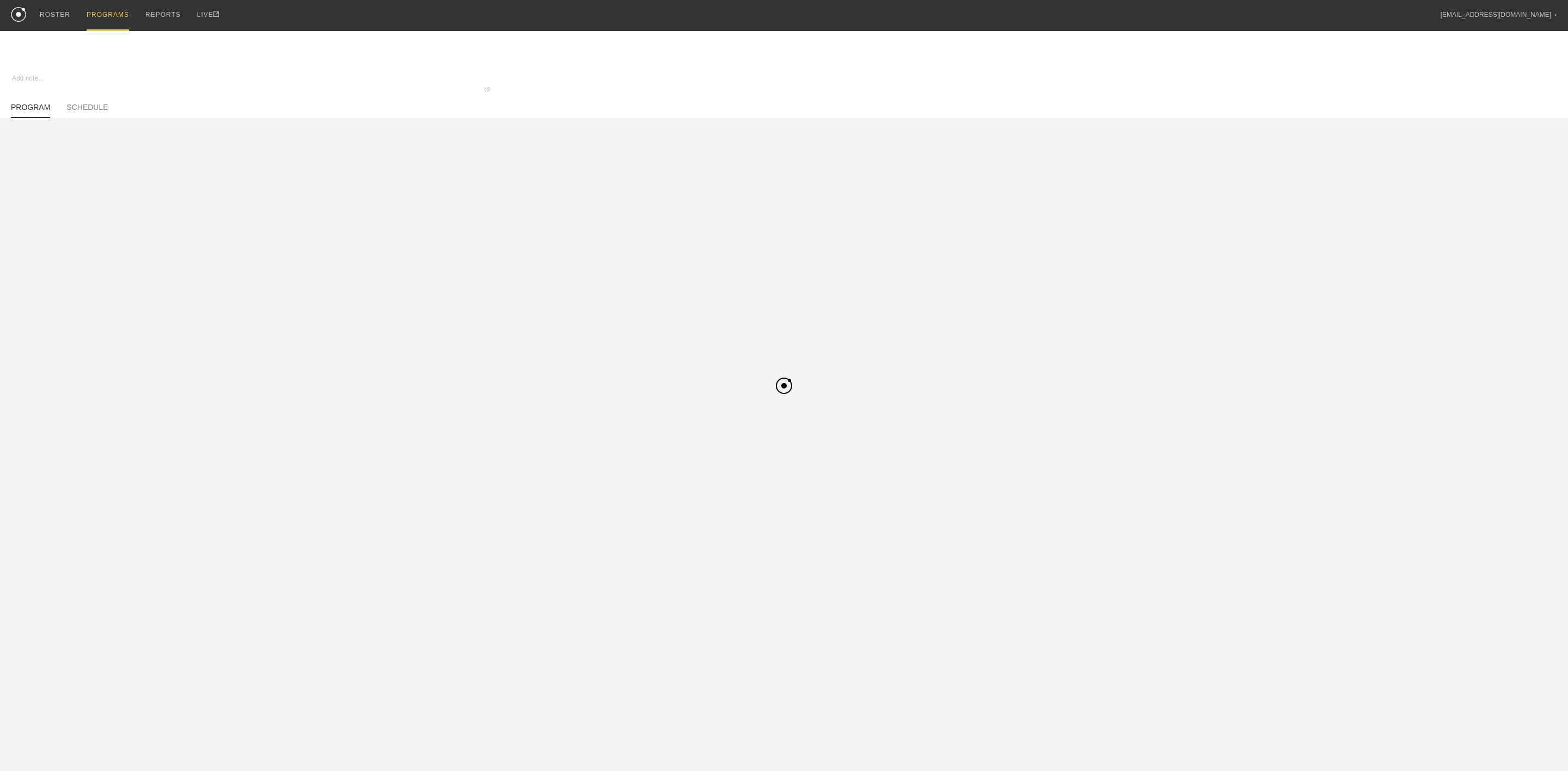
type textarea "x"
type input "Jaecy Summer Off-Season - Basketball"
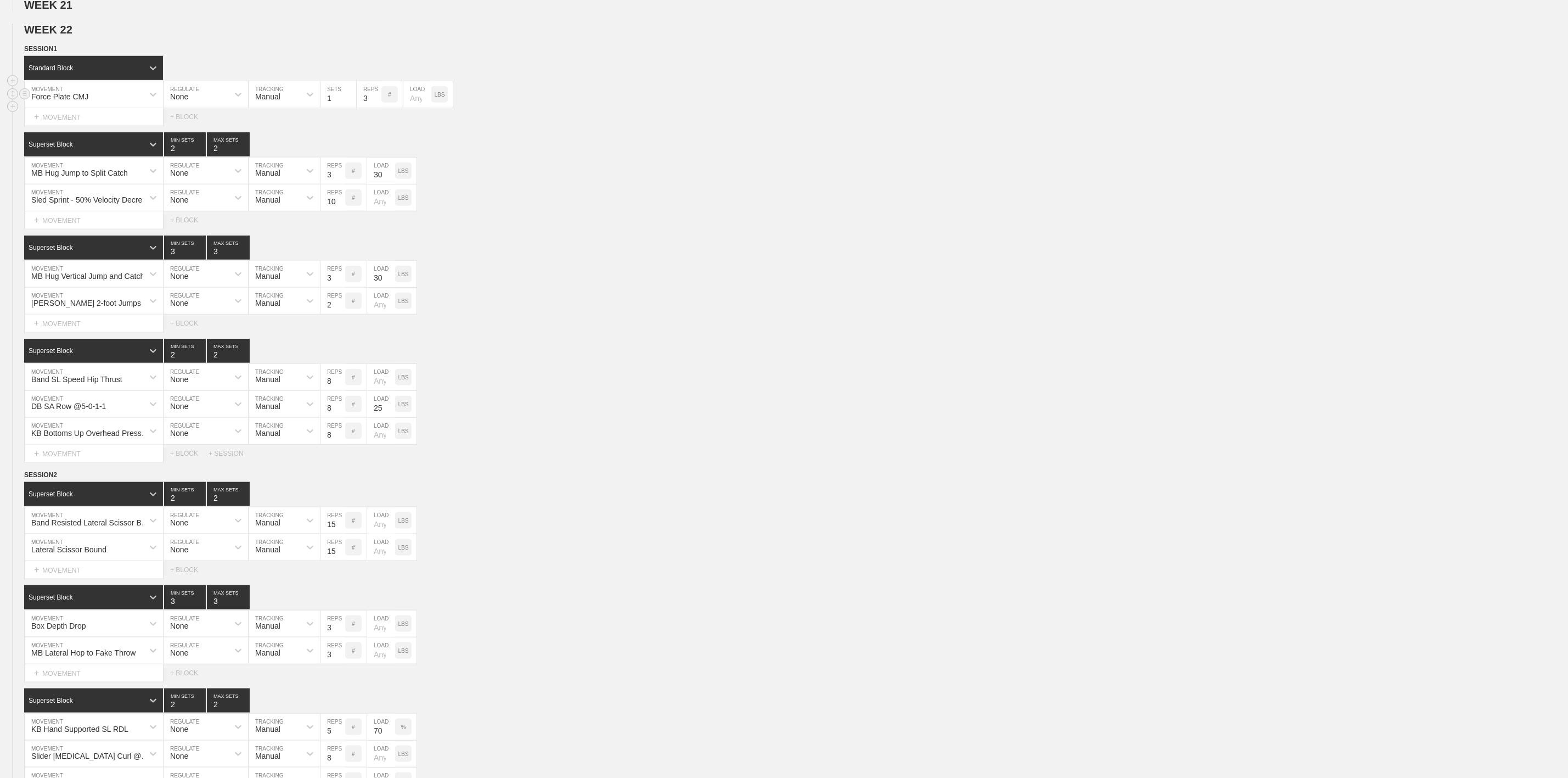
scroll to position [659, 0]
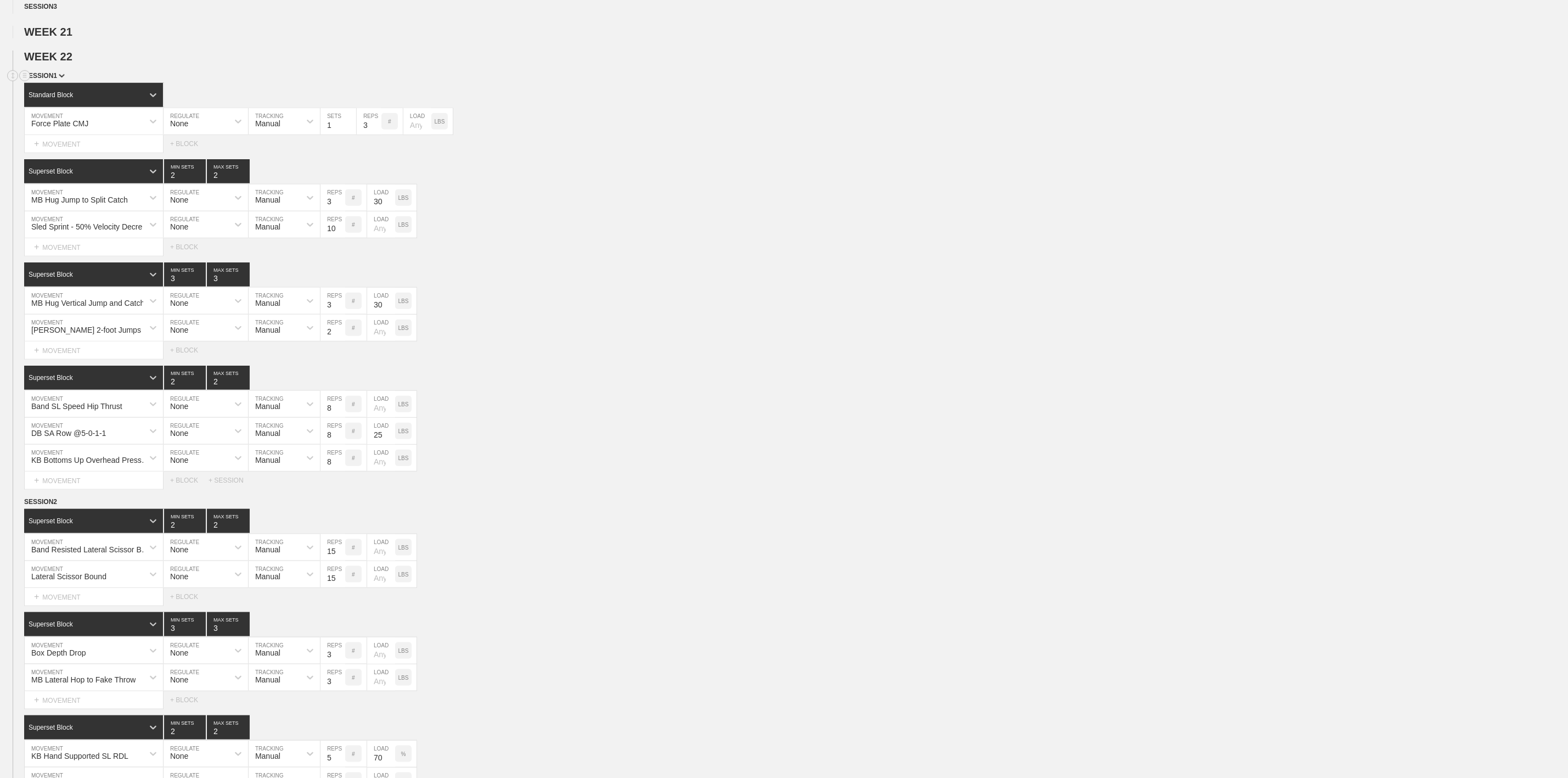
click at [56, 79] on span "SESSION 1" at bounding box center [44, 75] width 40 height 8
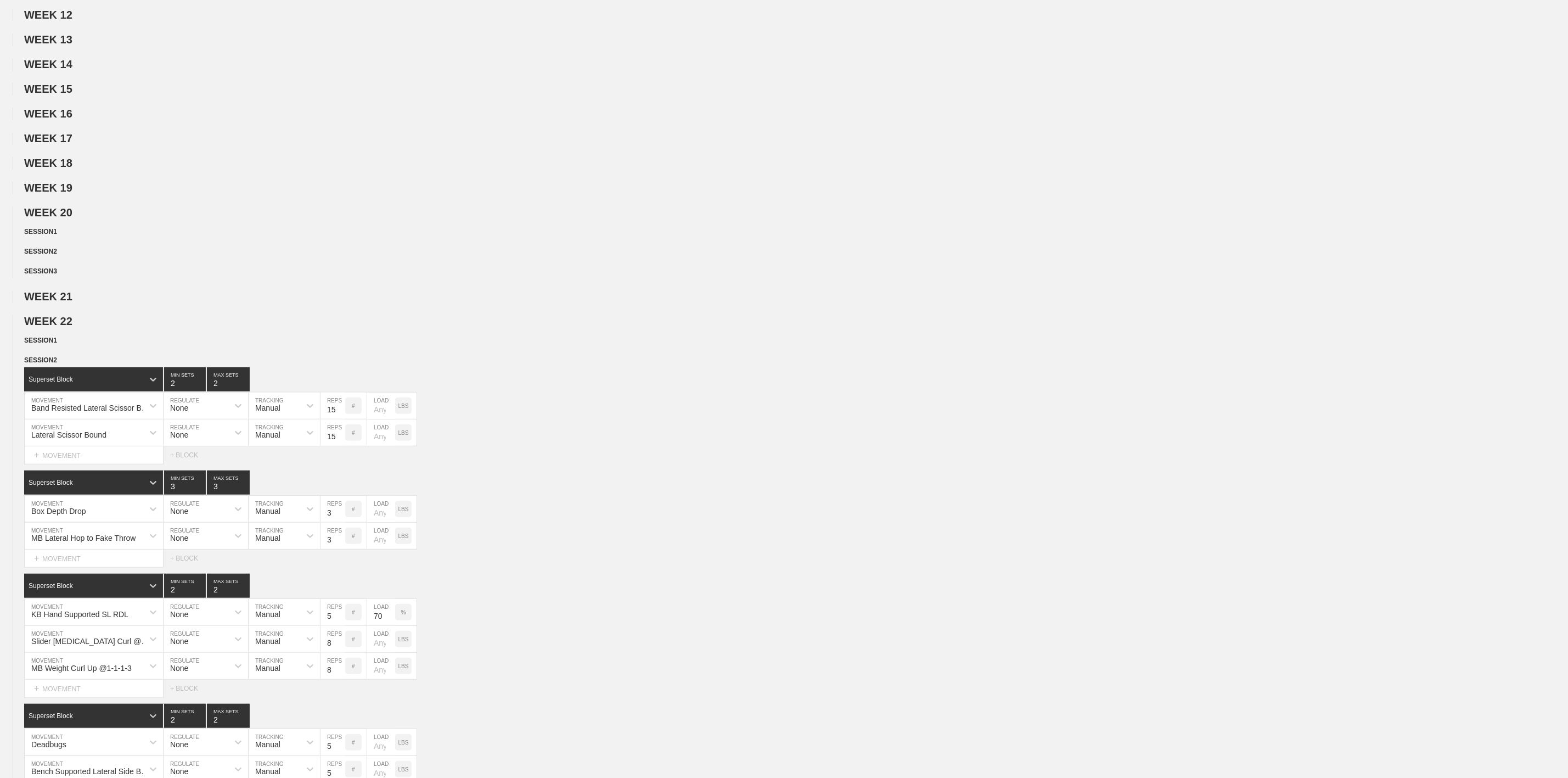
scroll to position [0, 0]
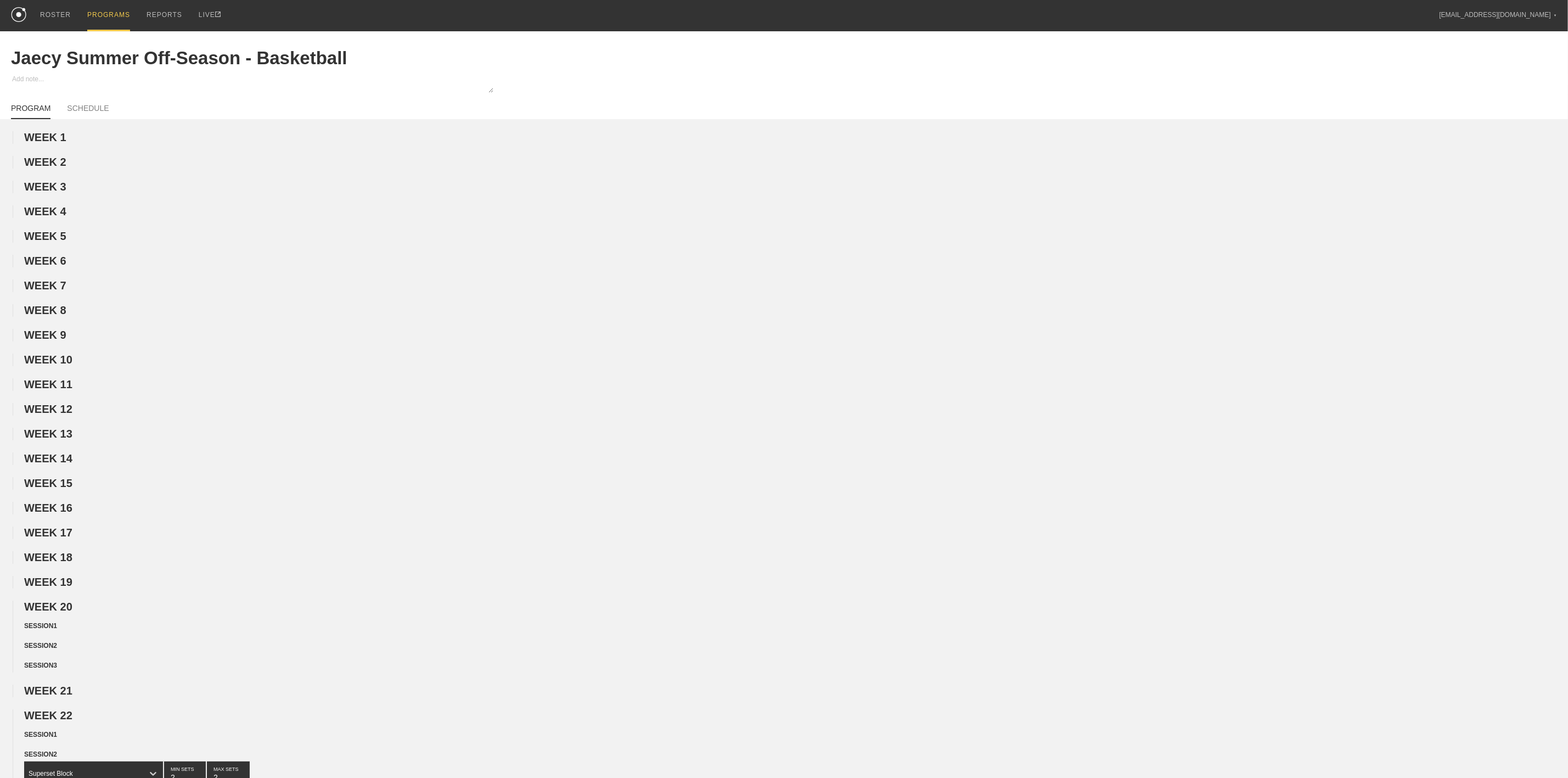
click at [110, 19] on div "PROGRAMS" at bounding box center [108, 16] width 43 height 31
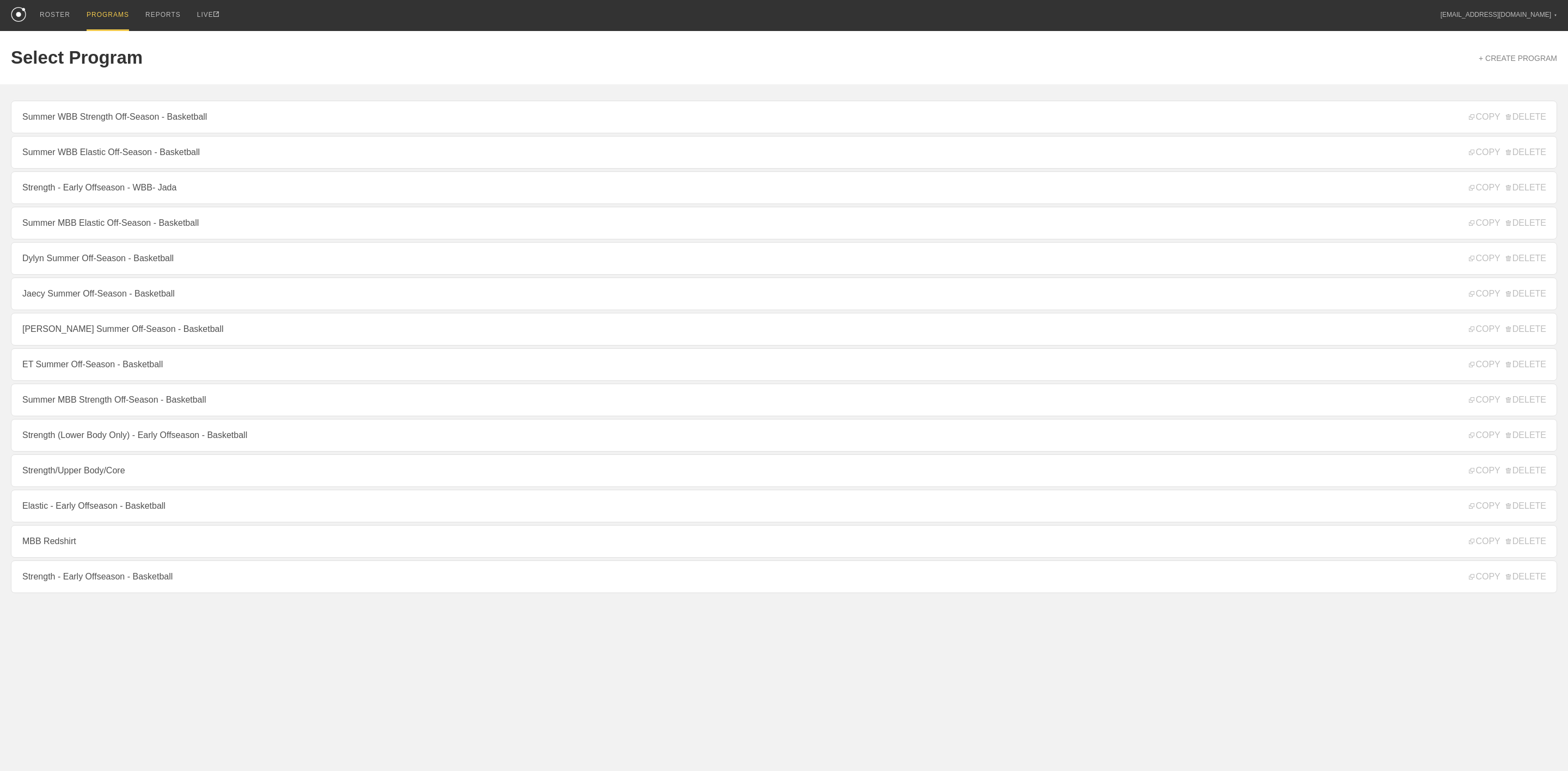
click at [120, 121] on link "Summer WBB Strength Off-Season - Basketball" at bounding box center [784, 117] width 1546 height 32
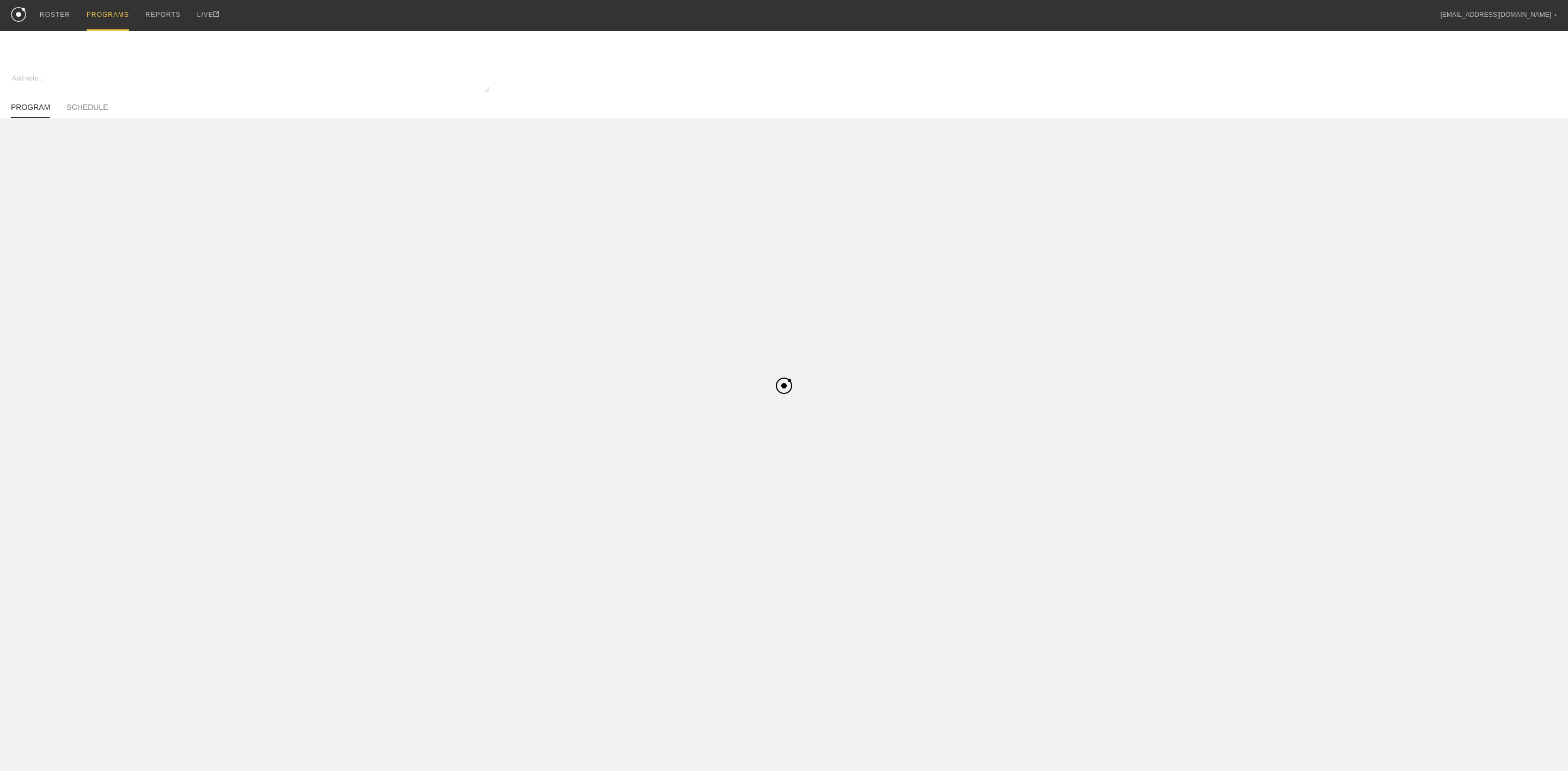
type textarea "x"
type input "Summer WBB Strength Off-Season - Basketball"
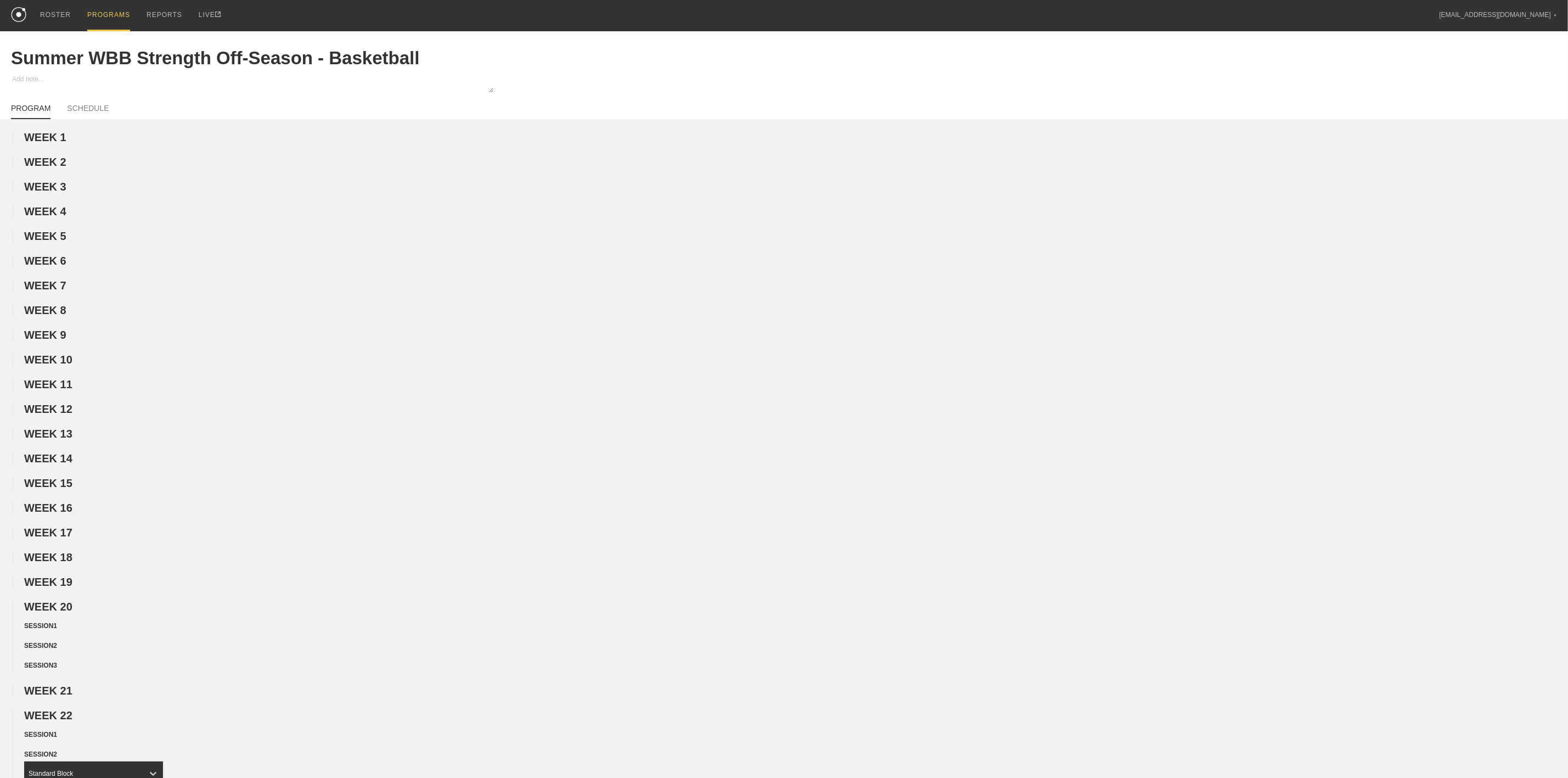
click at [100, 15] on div "PROGRAMS" at bounding box center [108, 16] width 43 height 31
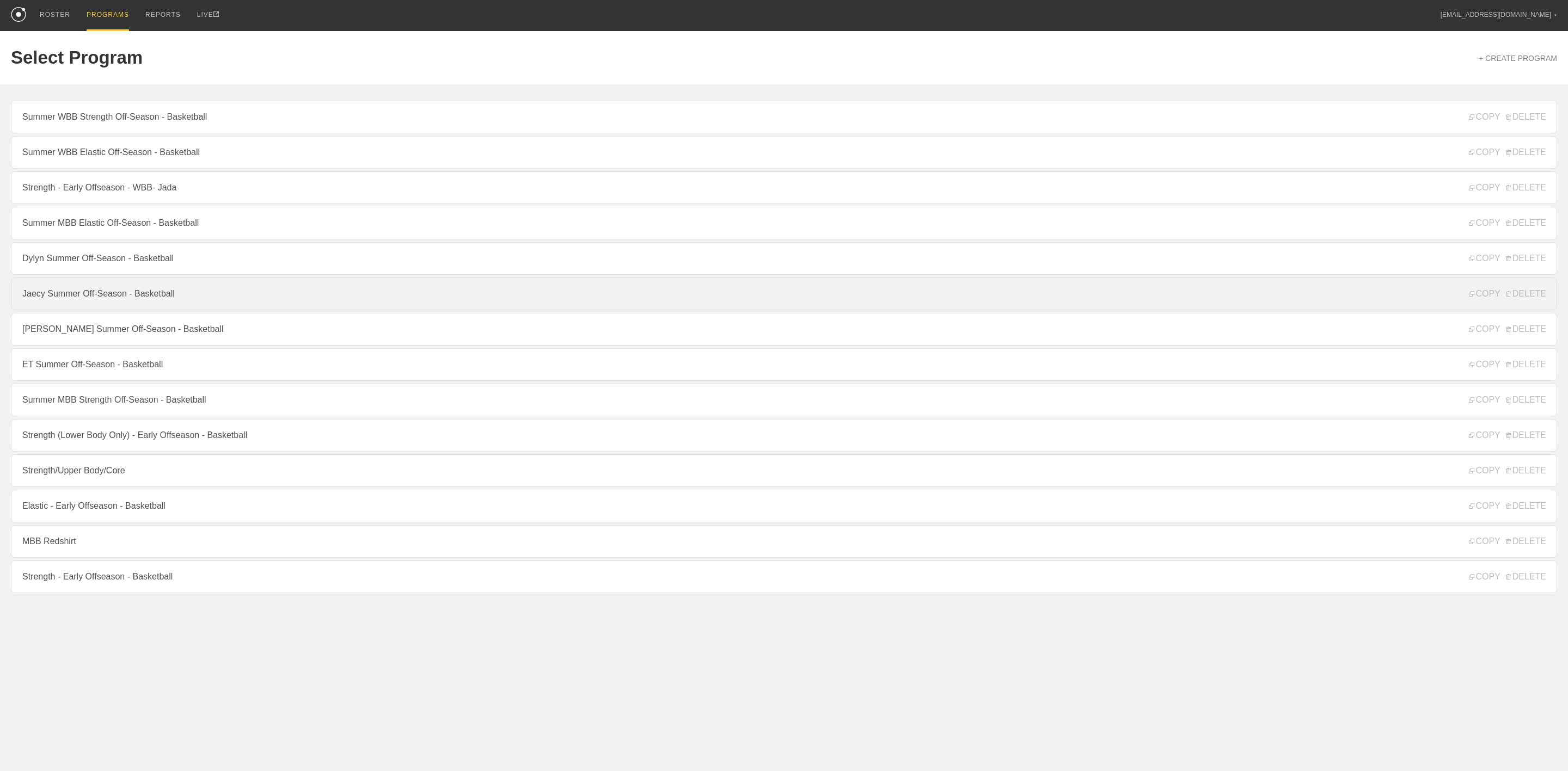
click at [82, 310] on link "Jaecy Summer Off-Season - Basketball" at bounding box center [784, 294] width 1546 height 32
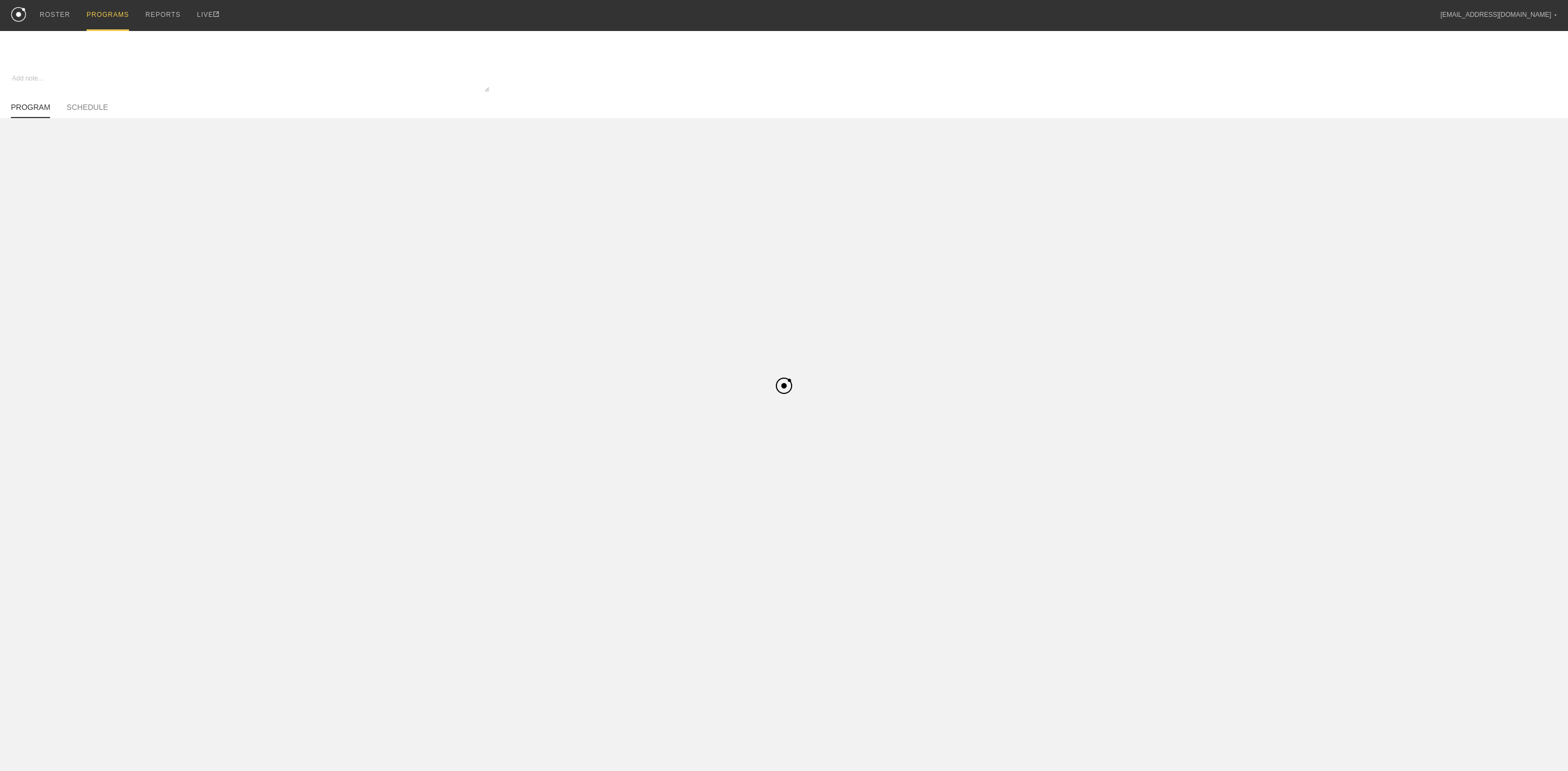
type textarea "x"
type input "Jaecy Summer Off-Season - Basketball"
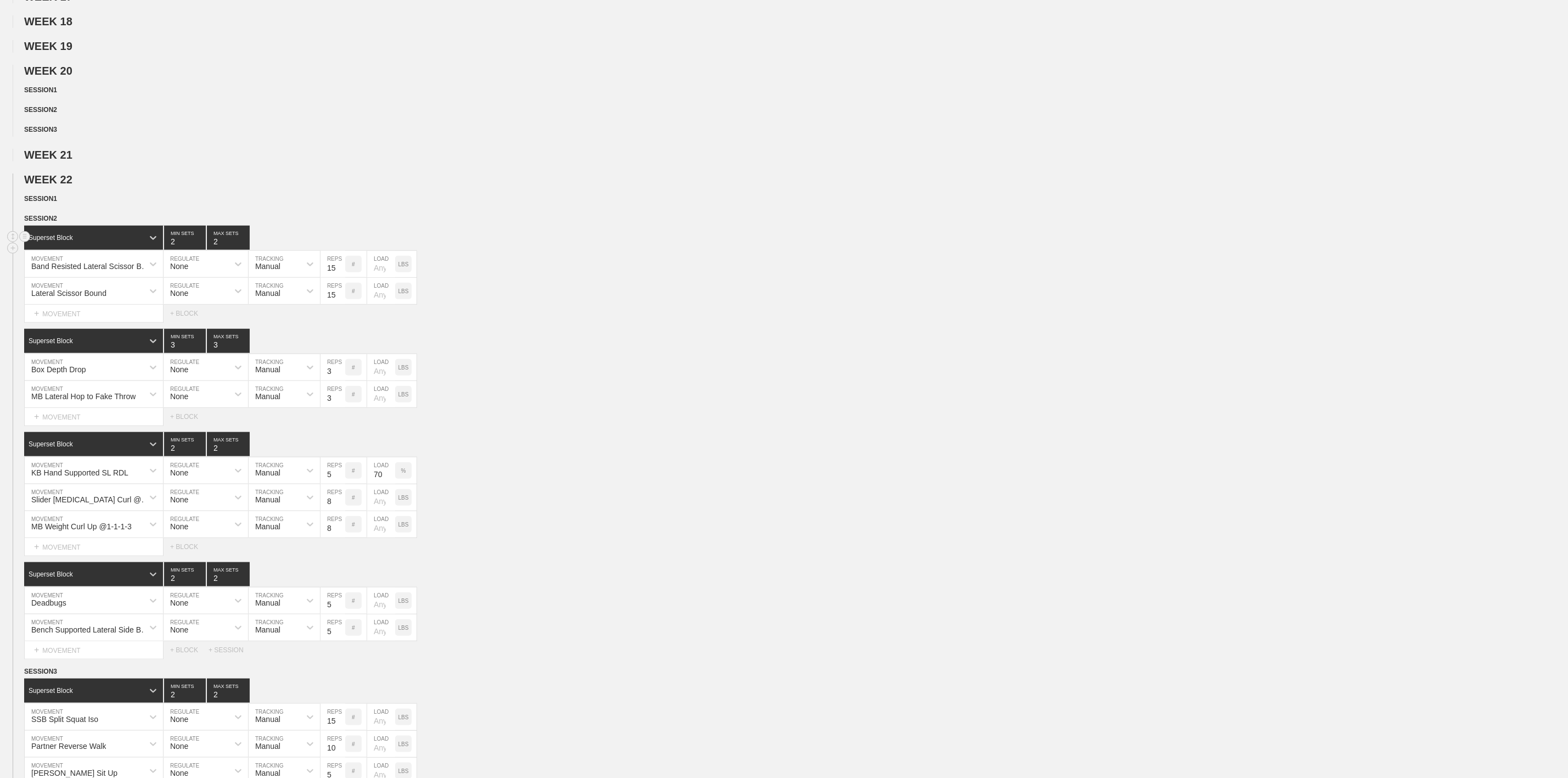
scroll to position [576, 0]
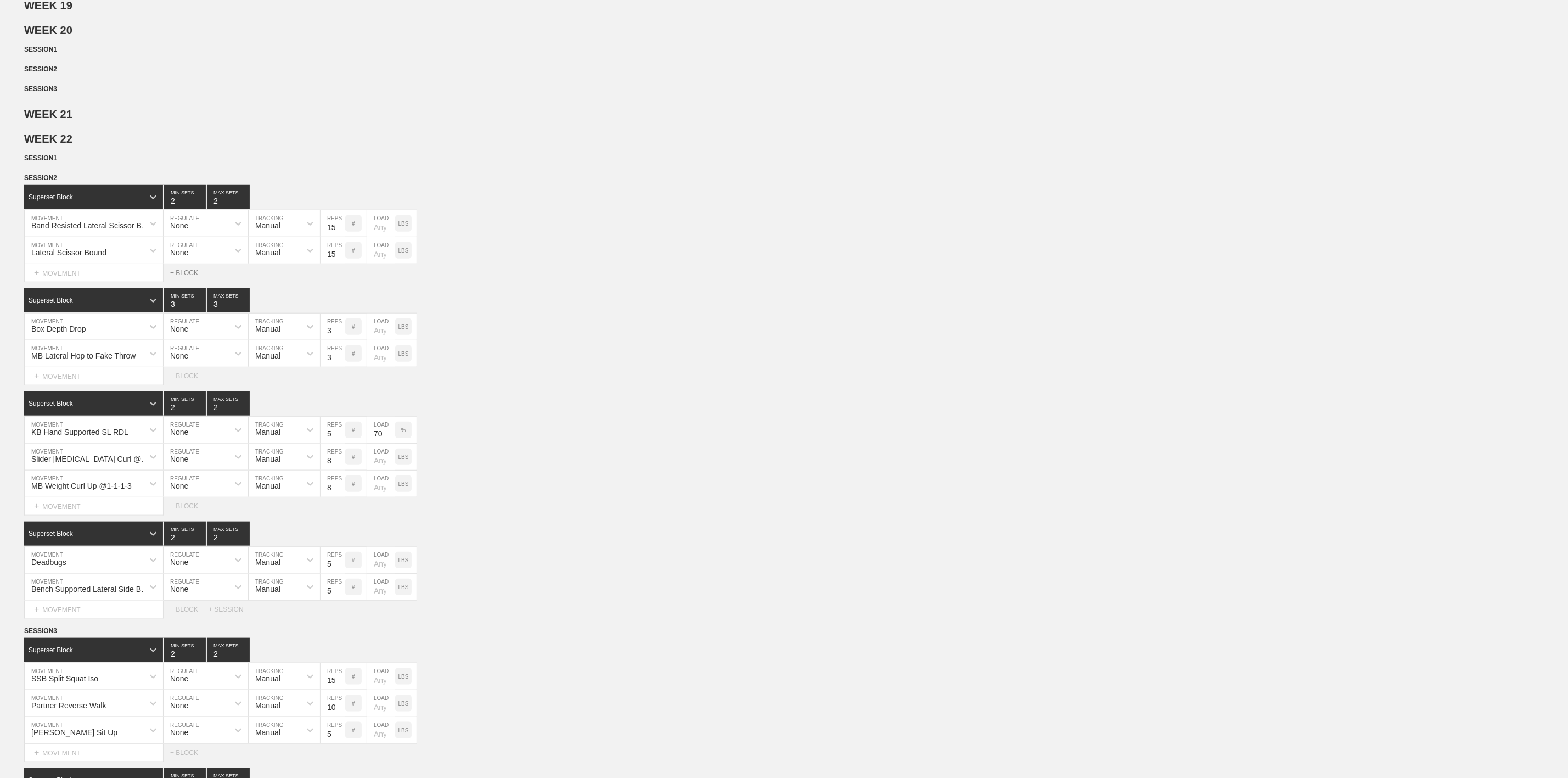
click at [187, 277] on div "+ BLOCK" at bounding box center [189, 273] width 38 height 8
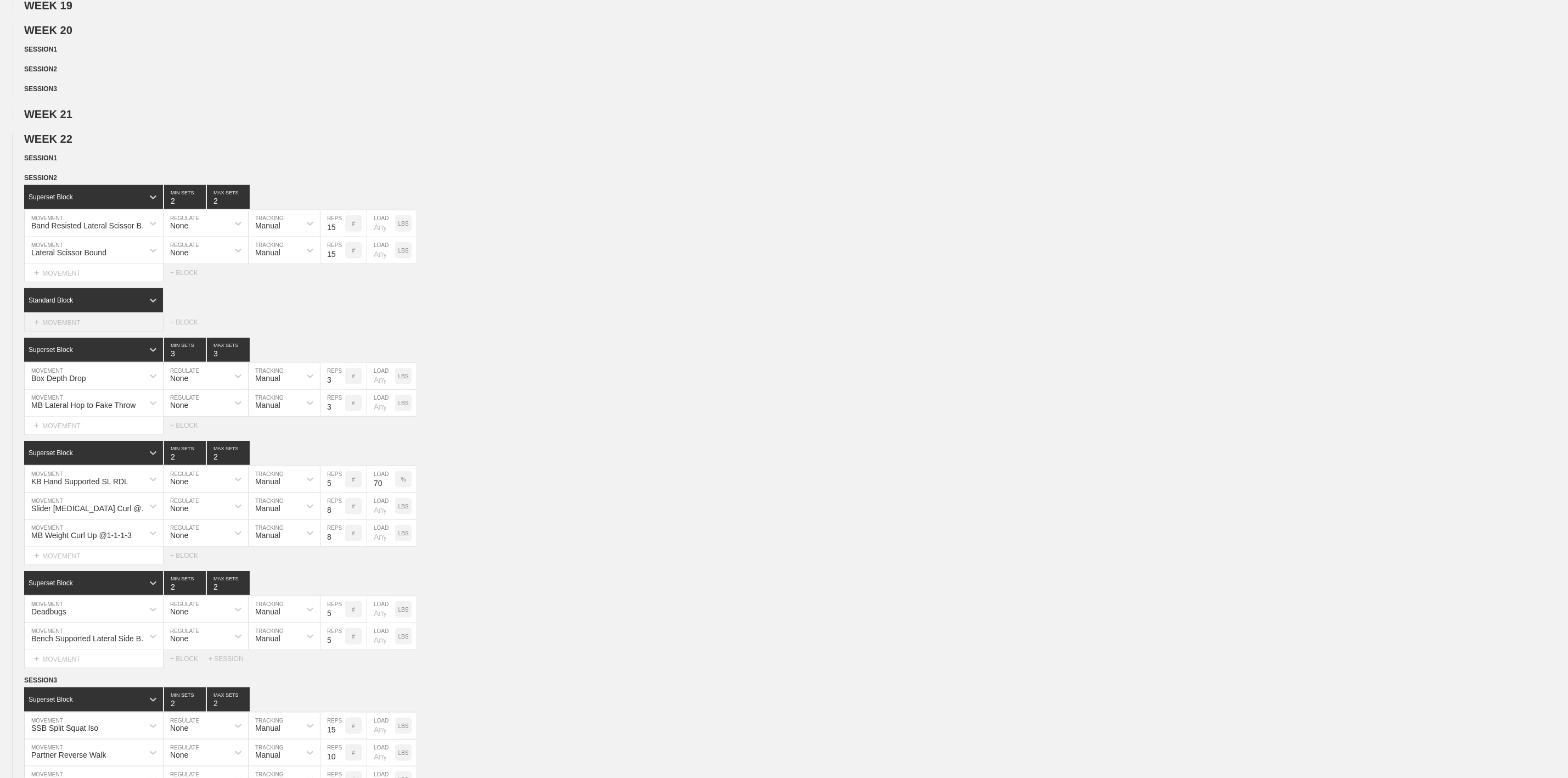
click at [60, 331] on div "+ MOVEMENT" at bounding box center [93, 322] width 139 height 18
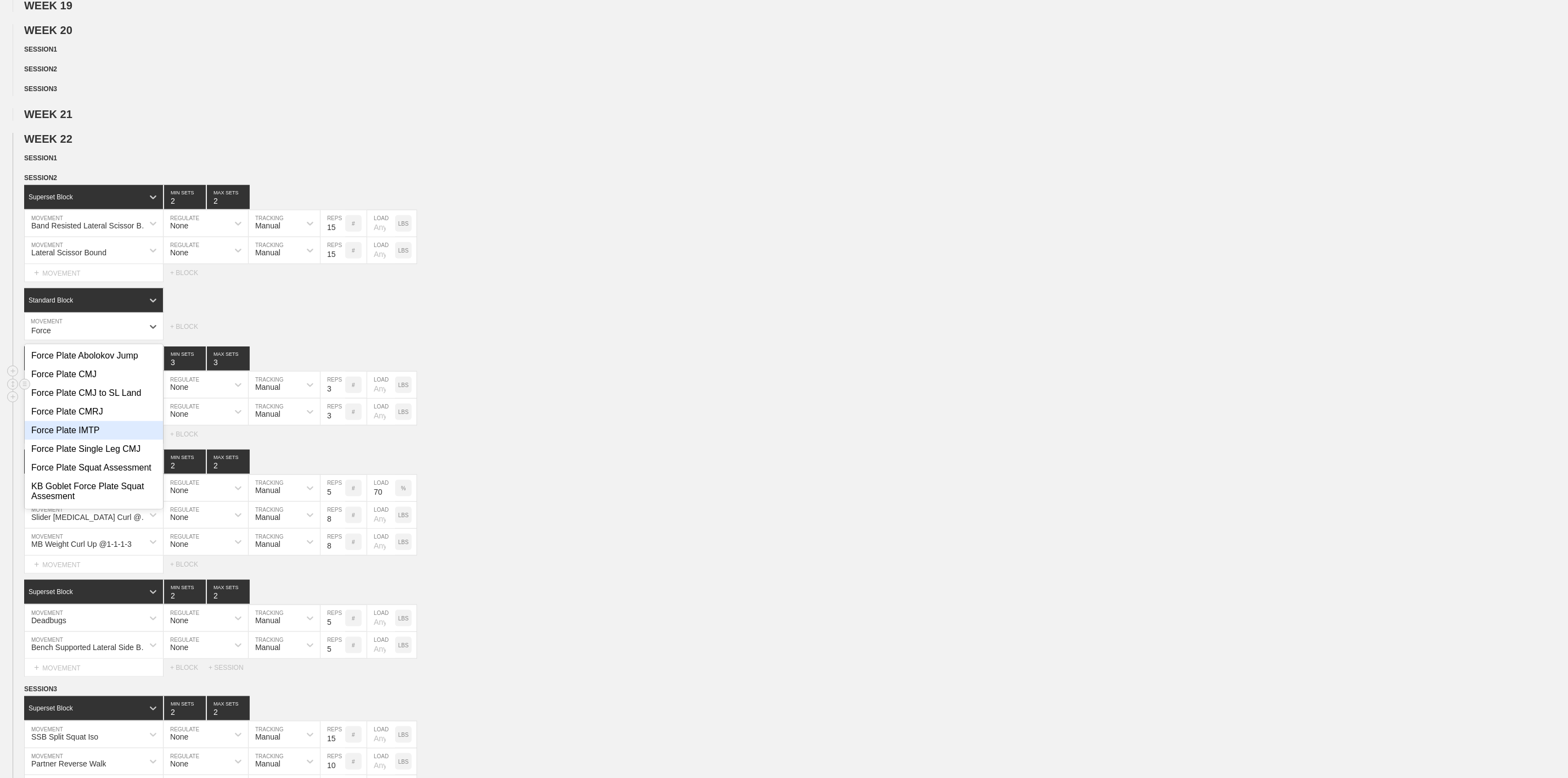
click at [84, 421] on div "Force Plate CMRJ" at bounding box center [94, 412] width 138 height 19
type input "Force"
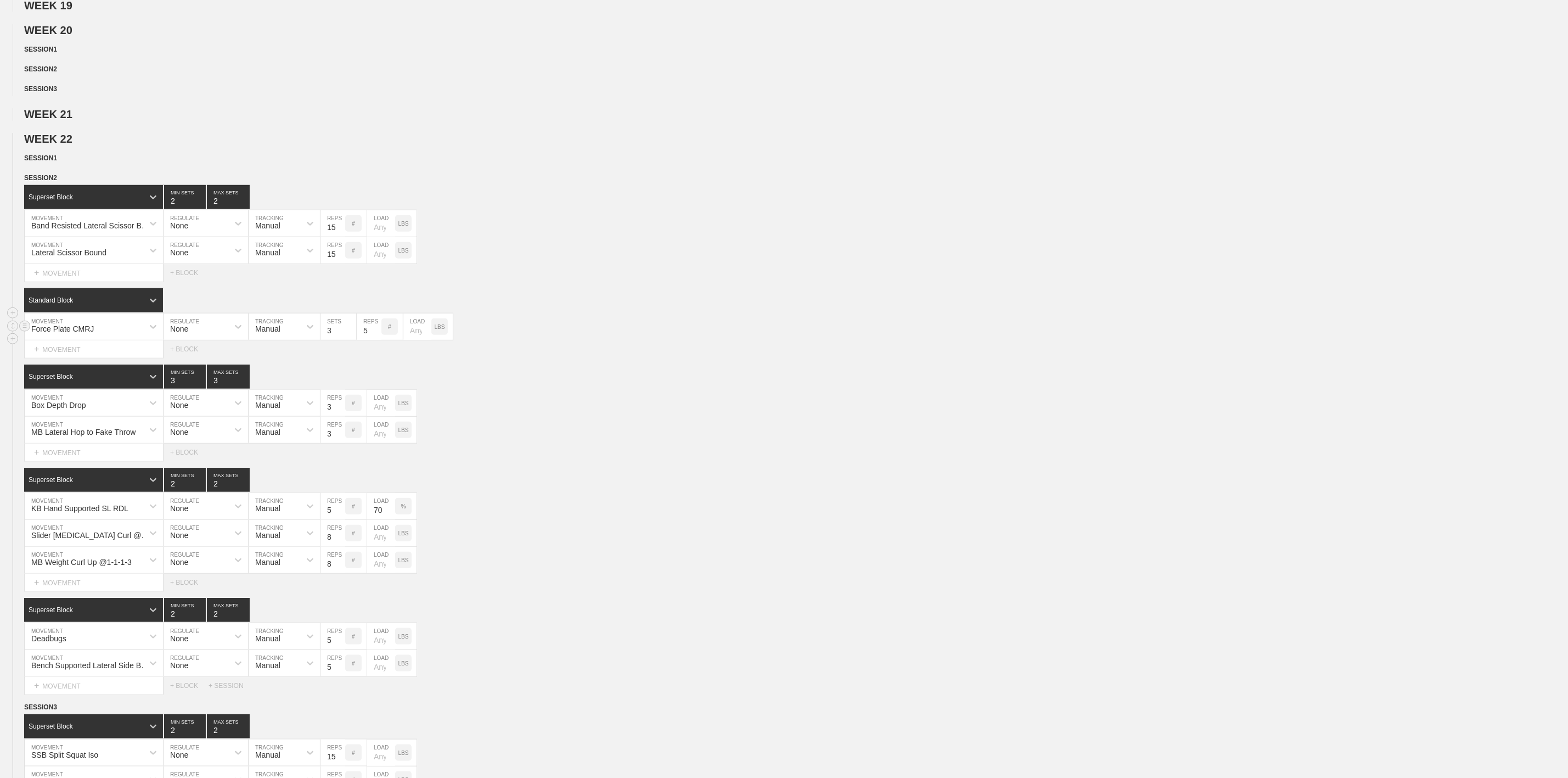
click at [352, 340] on input "3" at bounding box center [338, 327] width 36 height 26
click at [352, 340] on input "2" at bounding box center [338, 327] width 36 height 26
type input "1"
click at [352, 340] on input "1" at bounding box center [338, 327] width 36 height 26
click at [377, 340] on input "4" at bounding box center [369, 327] width 25 height 26
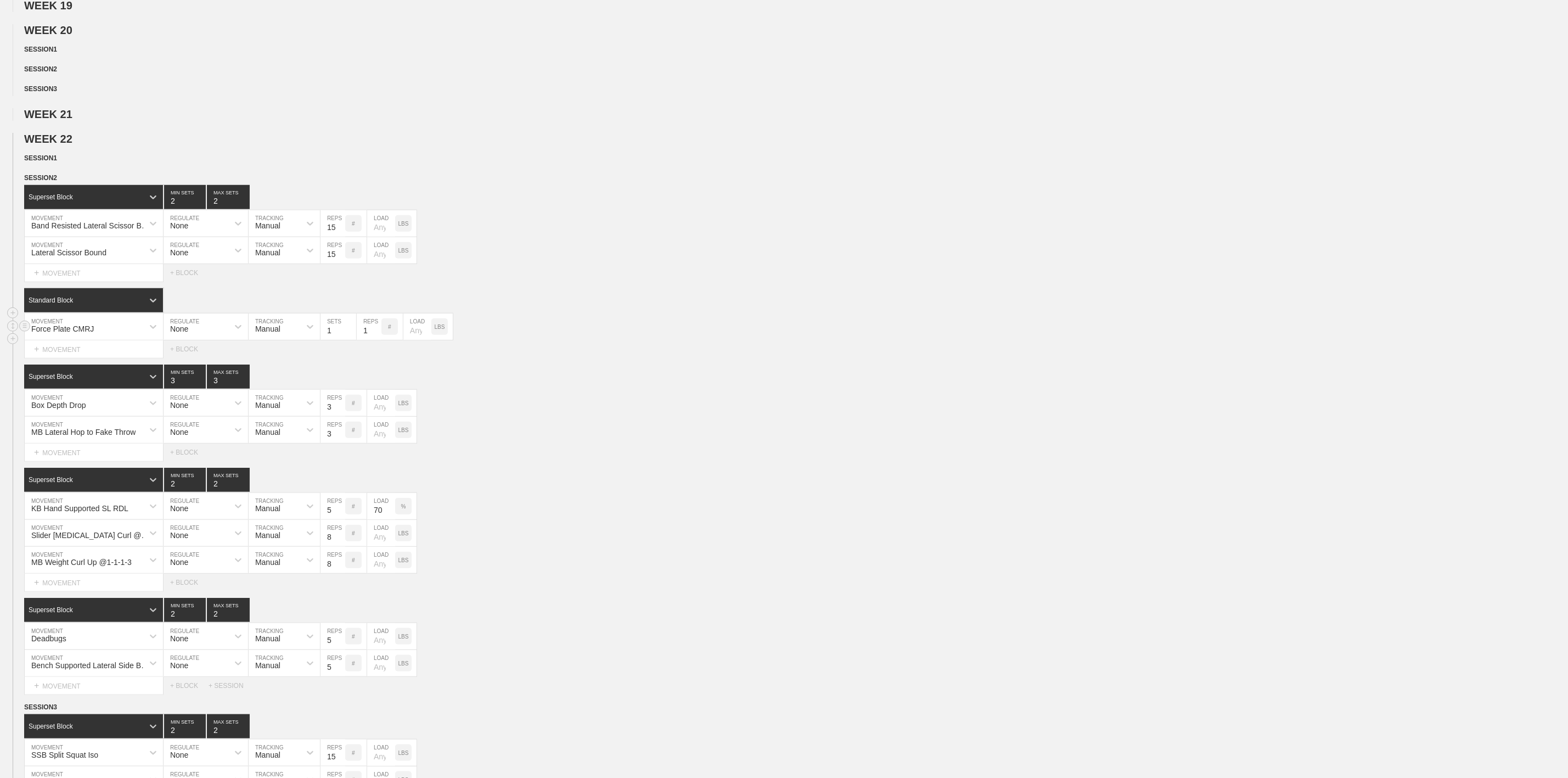
click at [377, 340] on input "1" at bounding box center [369, 327] width 25 height 26
type input "2"
click at [376, 340] on input "2" at bounding box center [369, 327] width 25 height 26
click at [600, 313] on div "Standard Block" at bounding box center [796, 300] width 1544 height 24
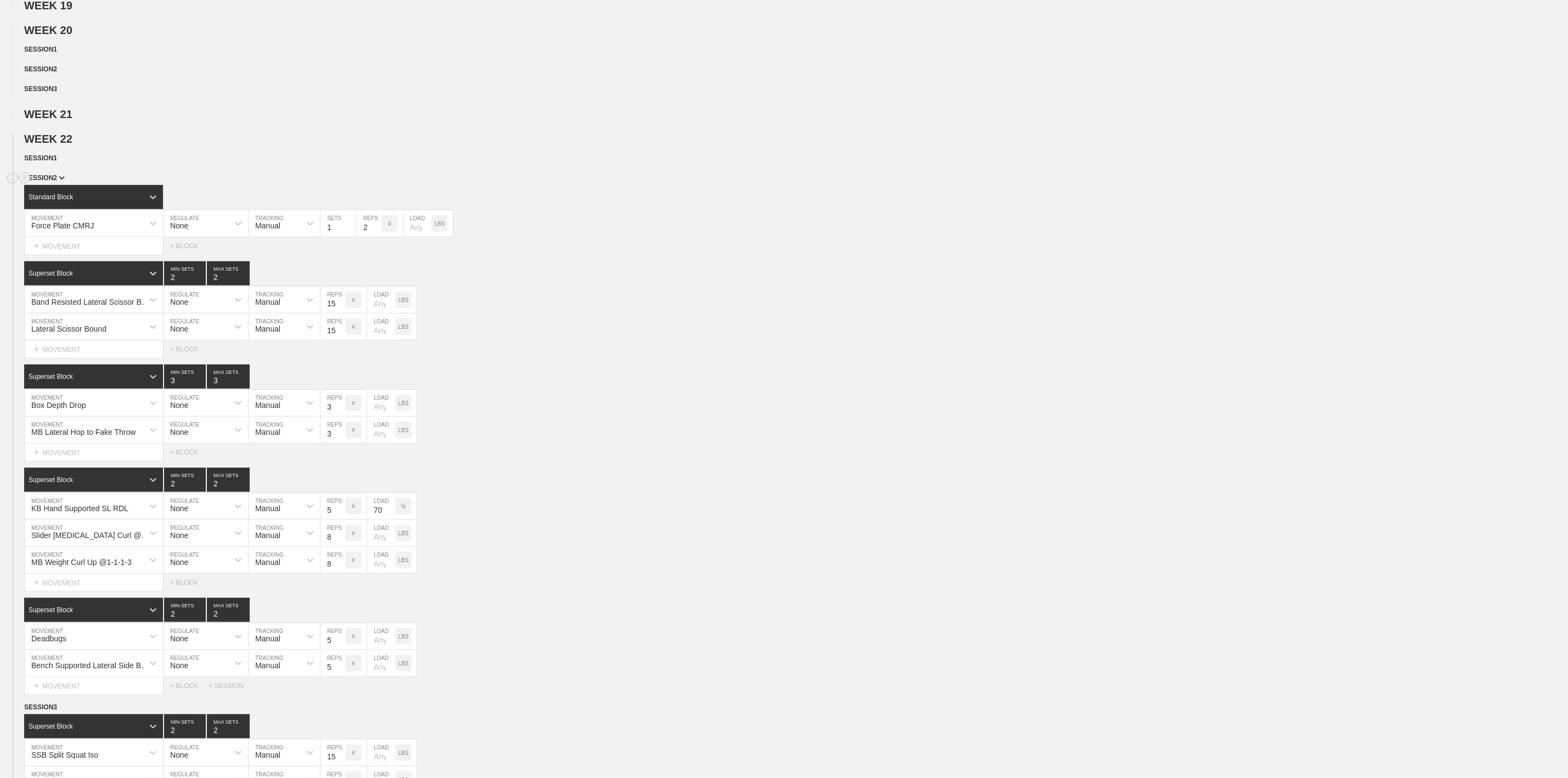
click at [539, 185] on div "SESSION 2" at bounding box center [796, 179] width 1544 height 12
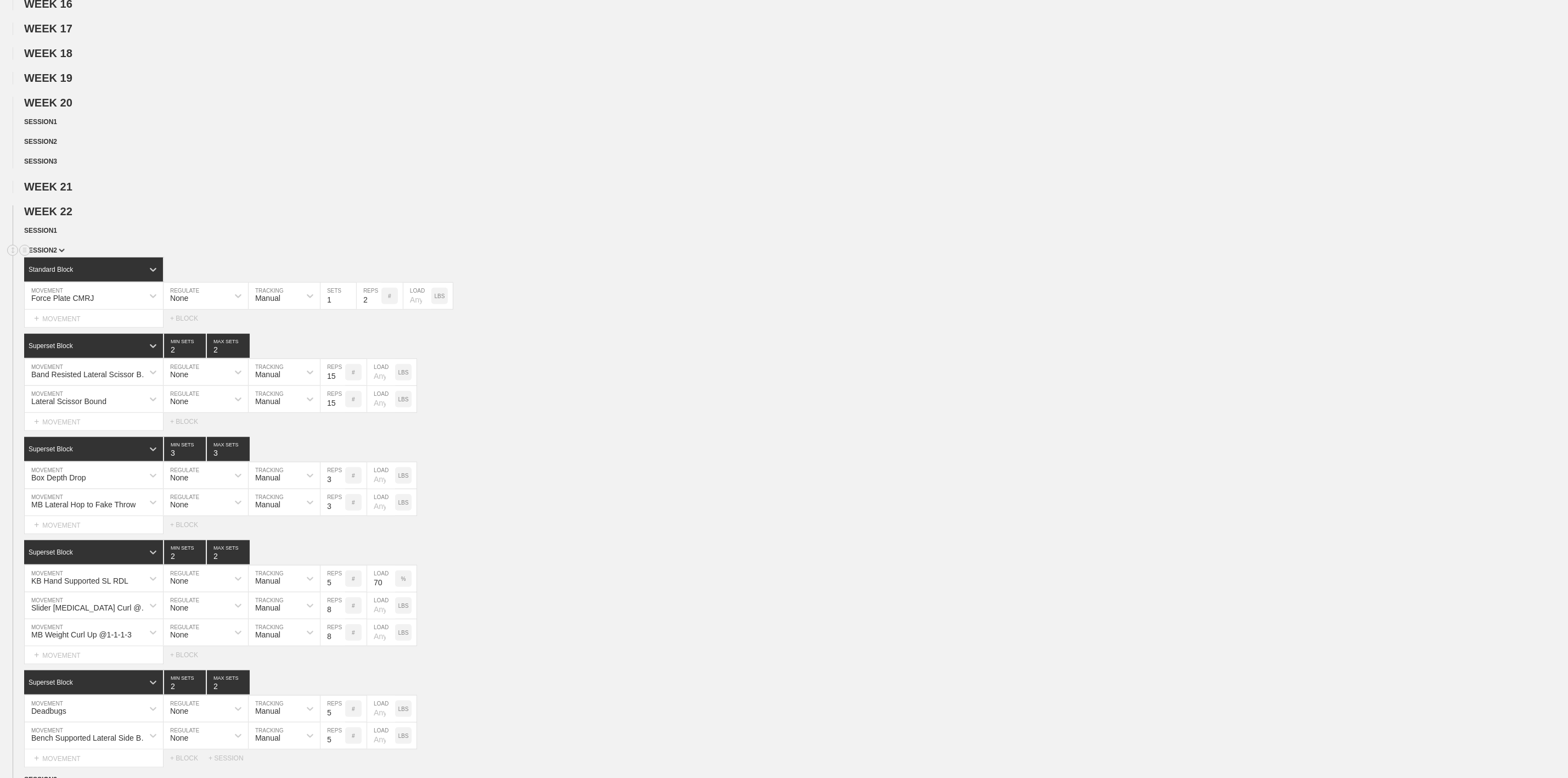
scroll to position [494, 0]
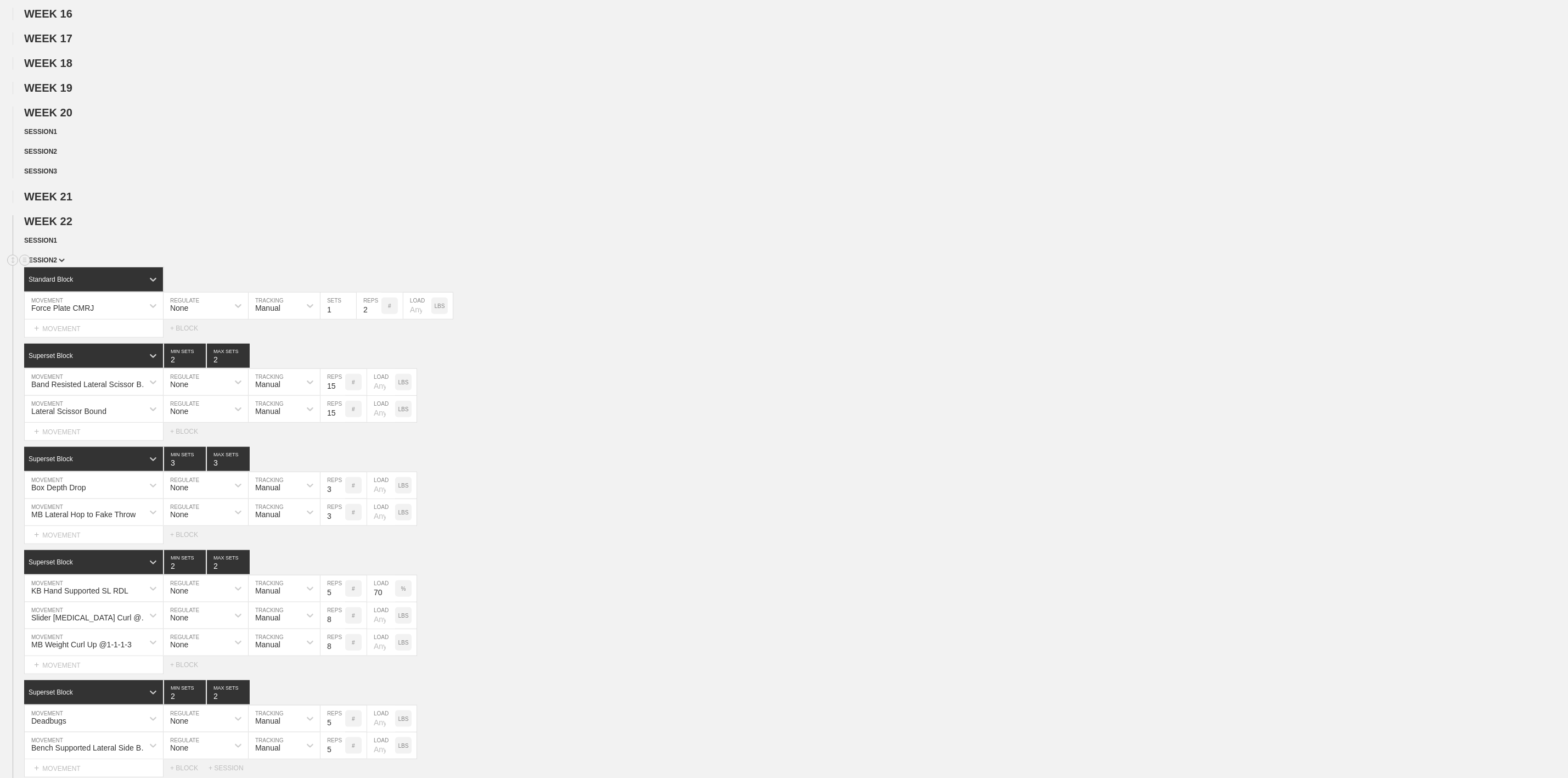
click at [47, 264] on span "SESSION 2" at bounding box center [44, 261] width 40 height 8
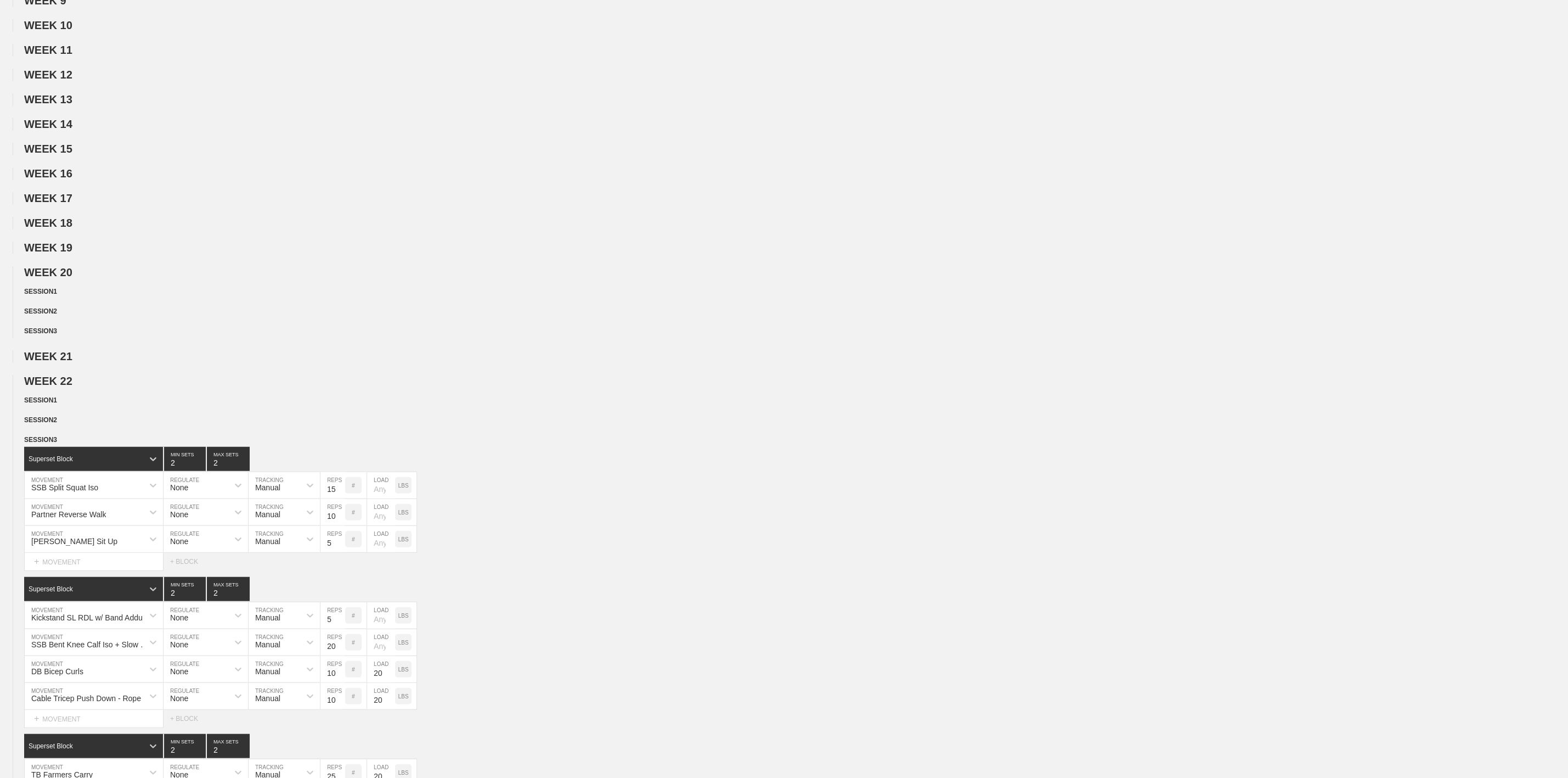
scroll to position [0, 0]
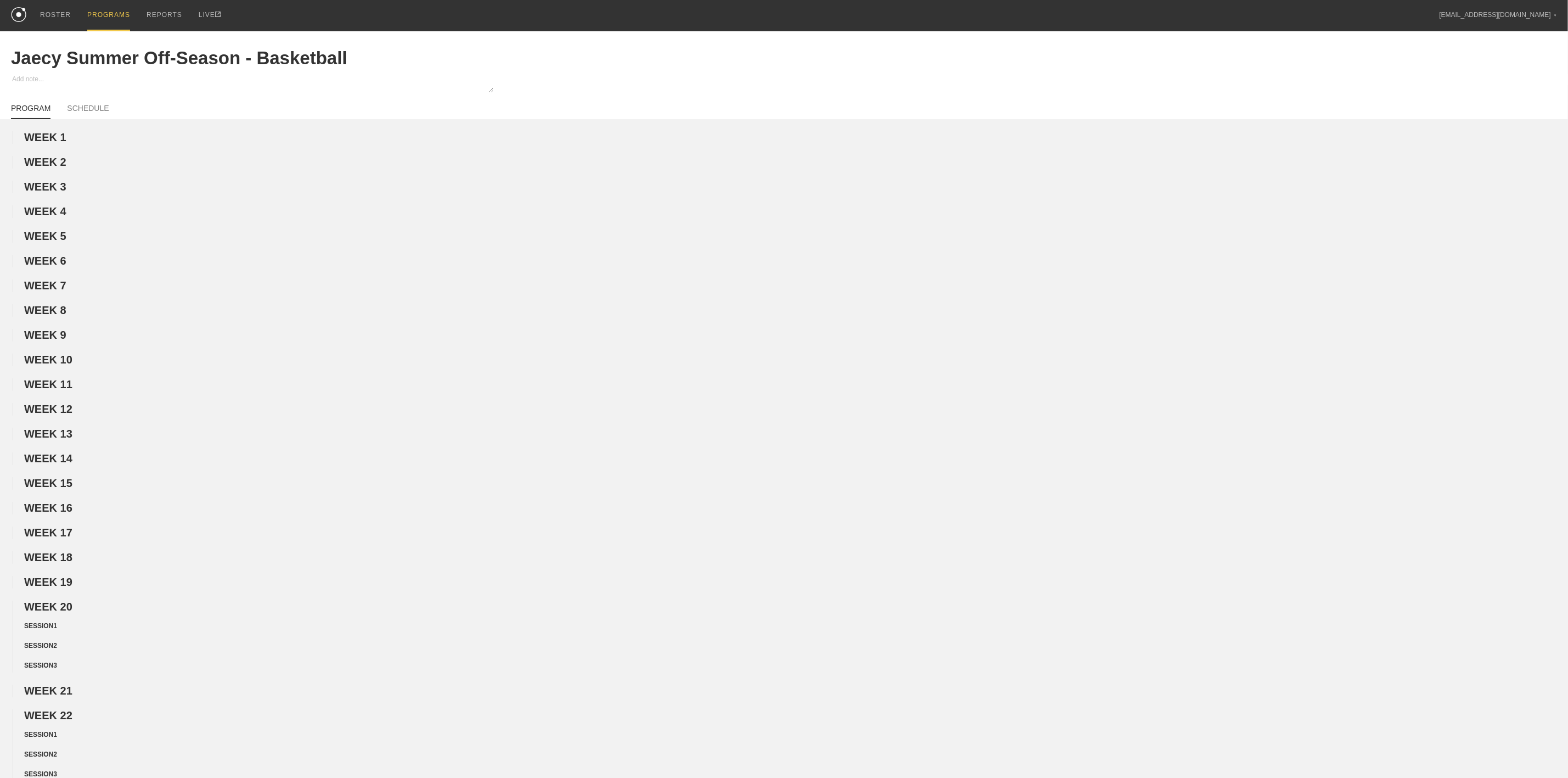
drag, startPoint x: 117, startPoint y: 6, endPoint x: 116, endPoint y: 18, distance: 12.0
click at [117, 6] on div "PROGRAMS" at bounding box center [108, 16] width 43 height 31
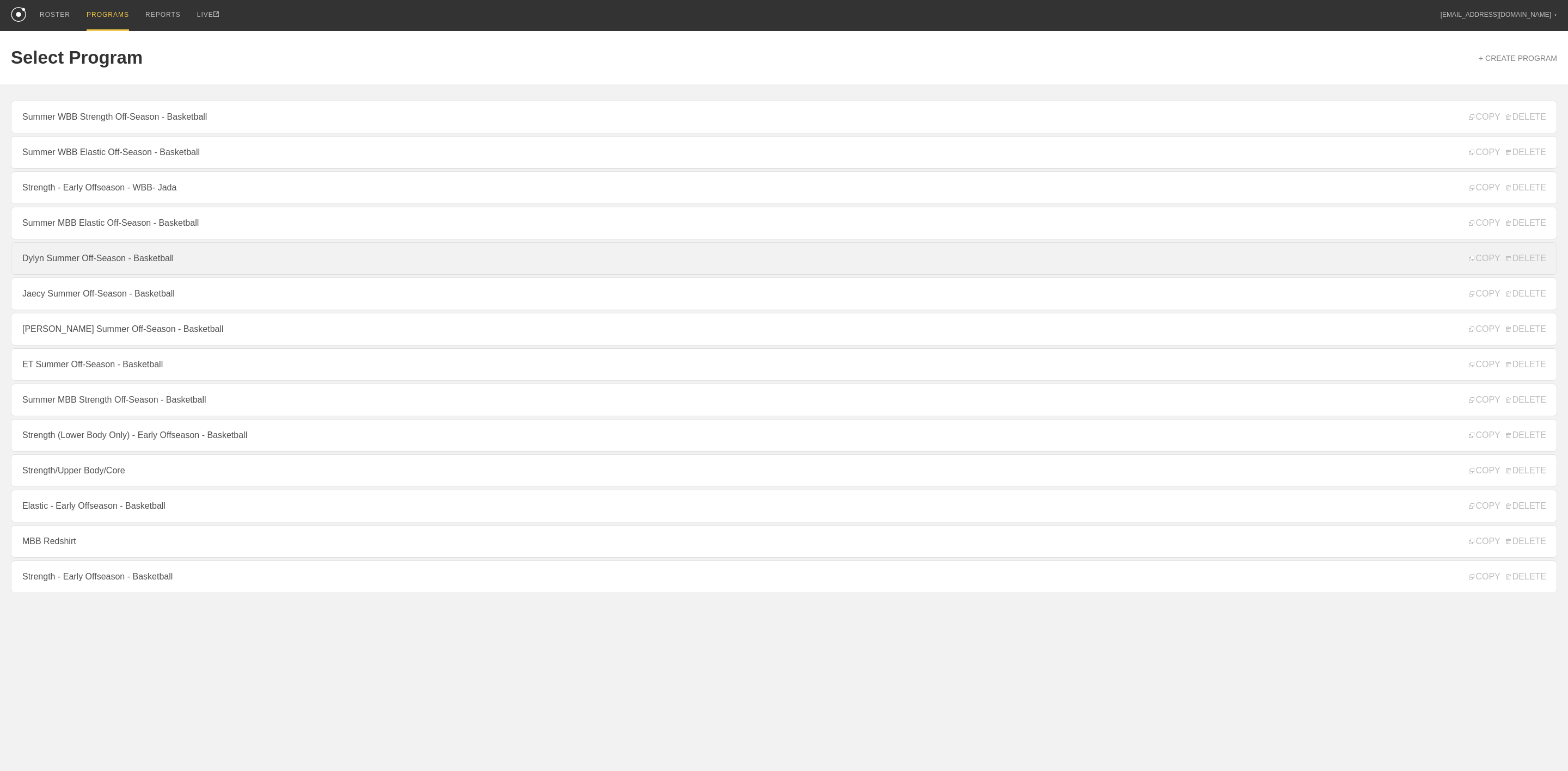
click at [93, 268] on link "Dylyn Summer Off-Season - Basketball" at bounding box center [784, 258] width 1546 height 32
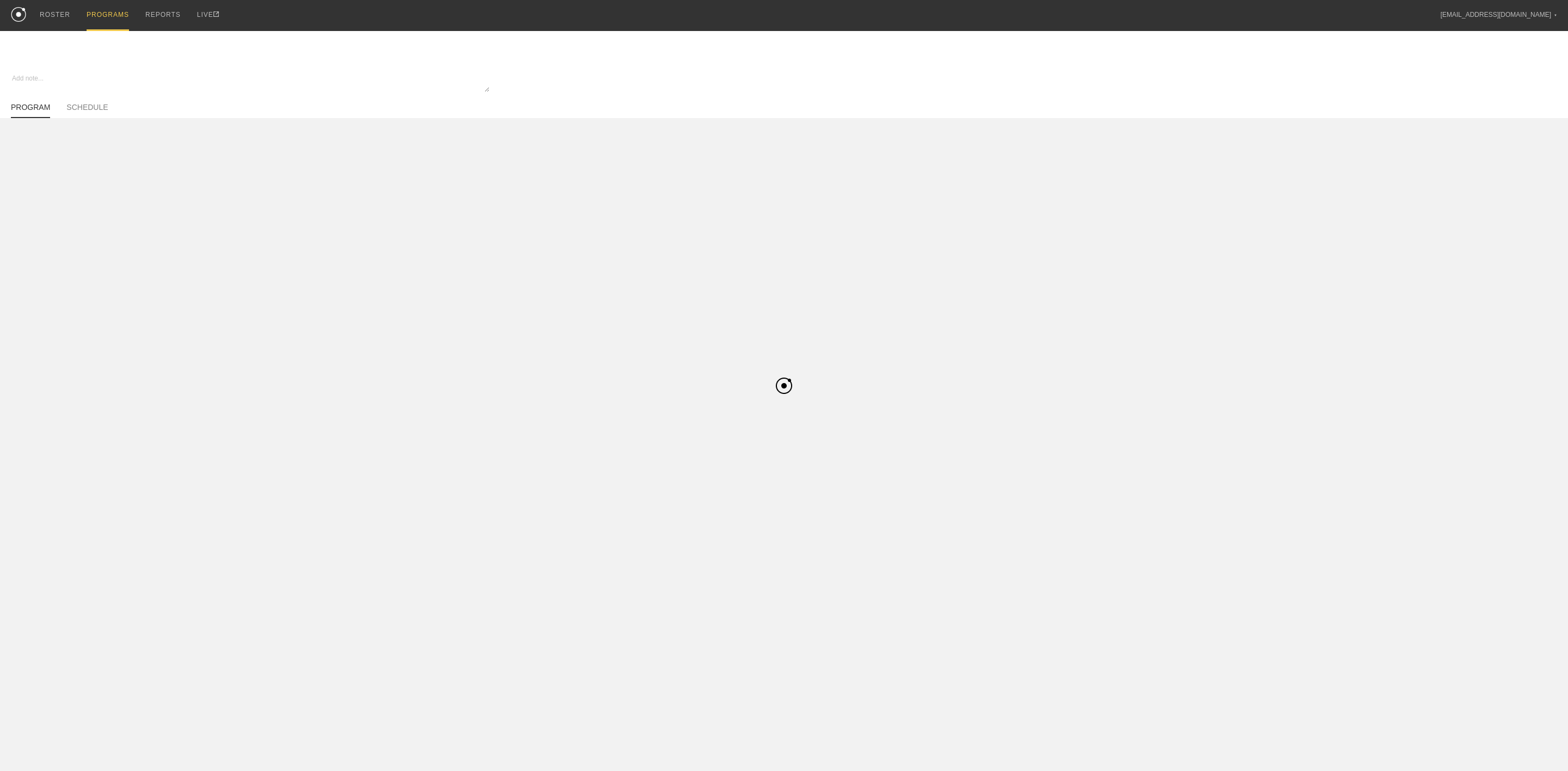
type textarea "x"
type input "Dylyn Summer Off-Season - Basketball"
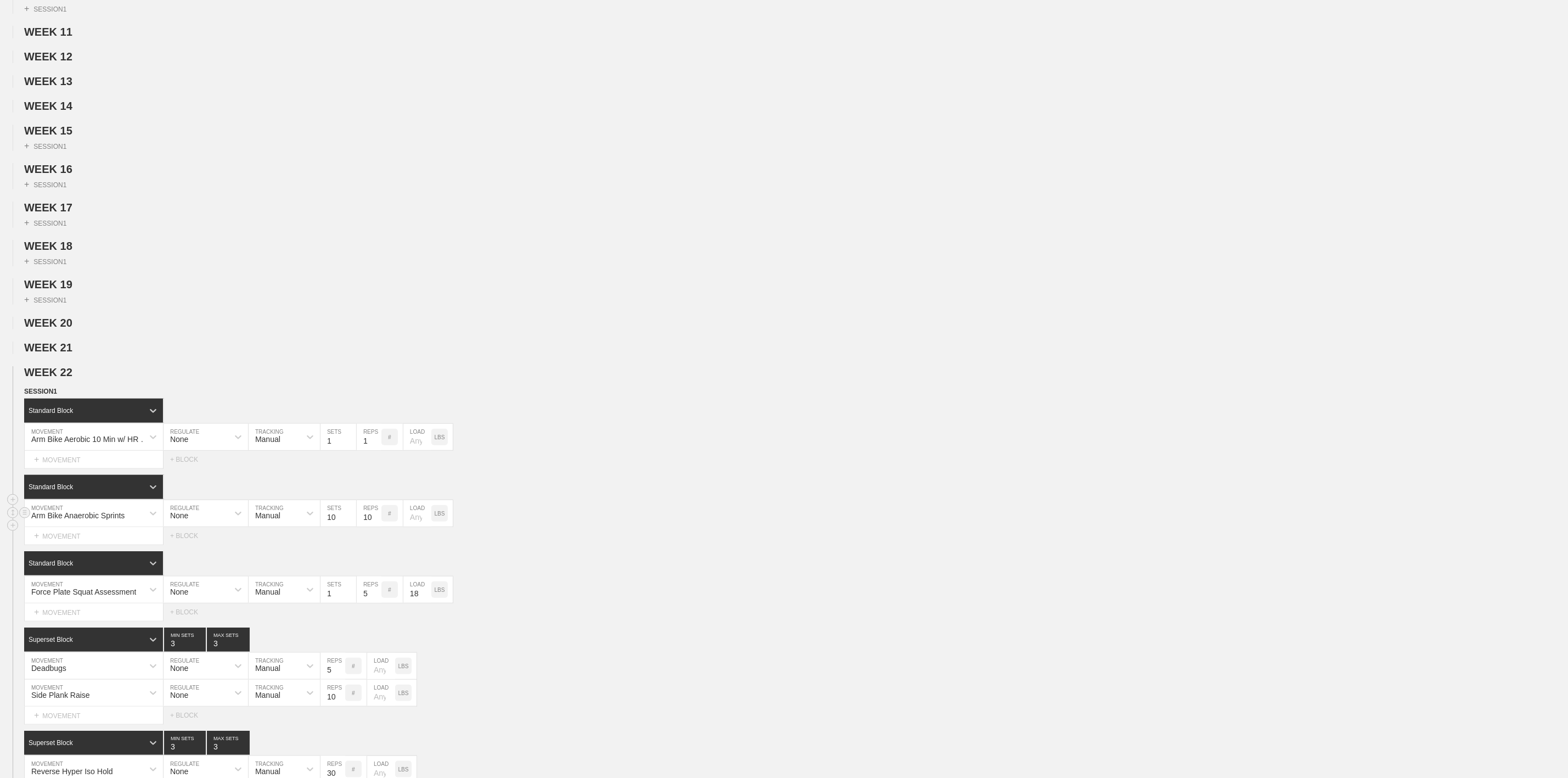
scroll to position [659, 0]
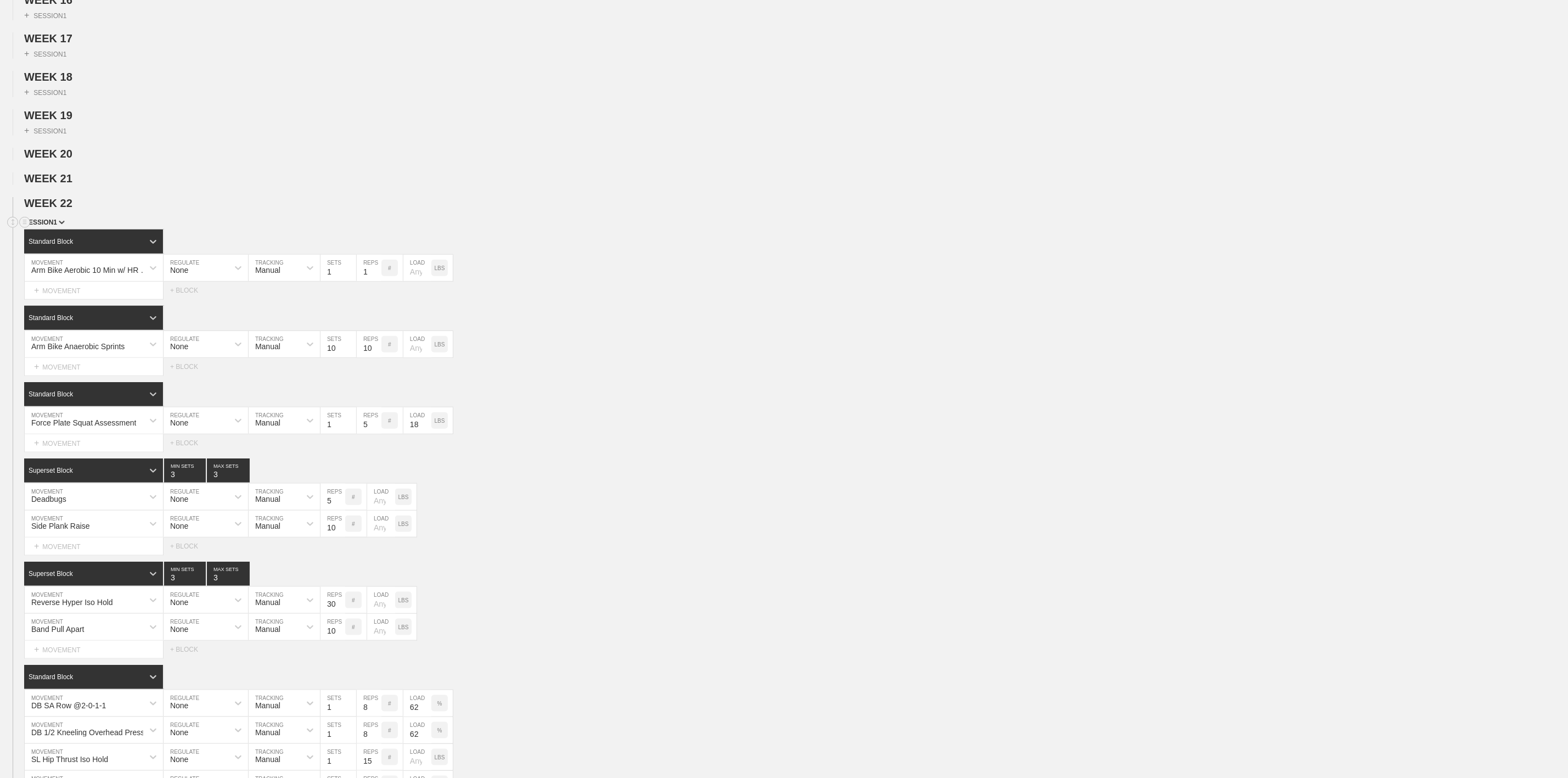
click at [53, 226] on span "SESSION 1" at bounding box center [44, 223] width 40 height 8
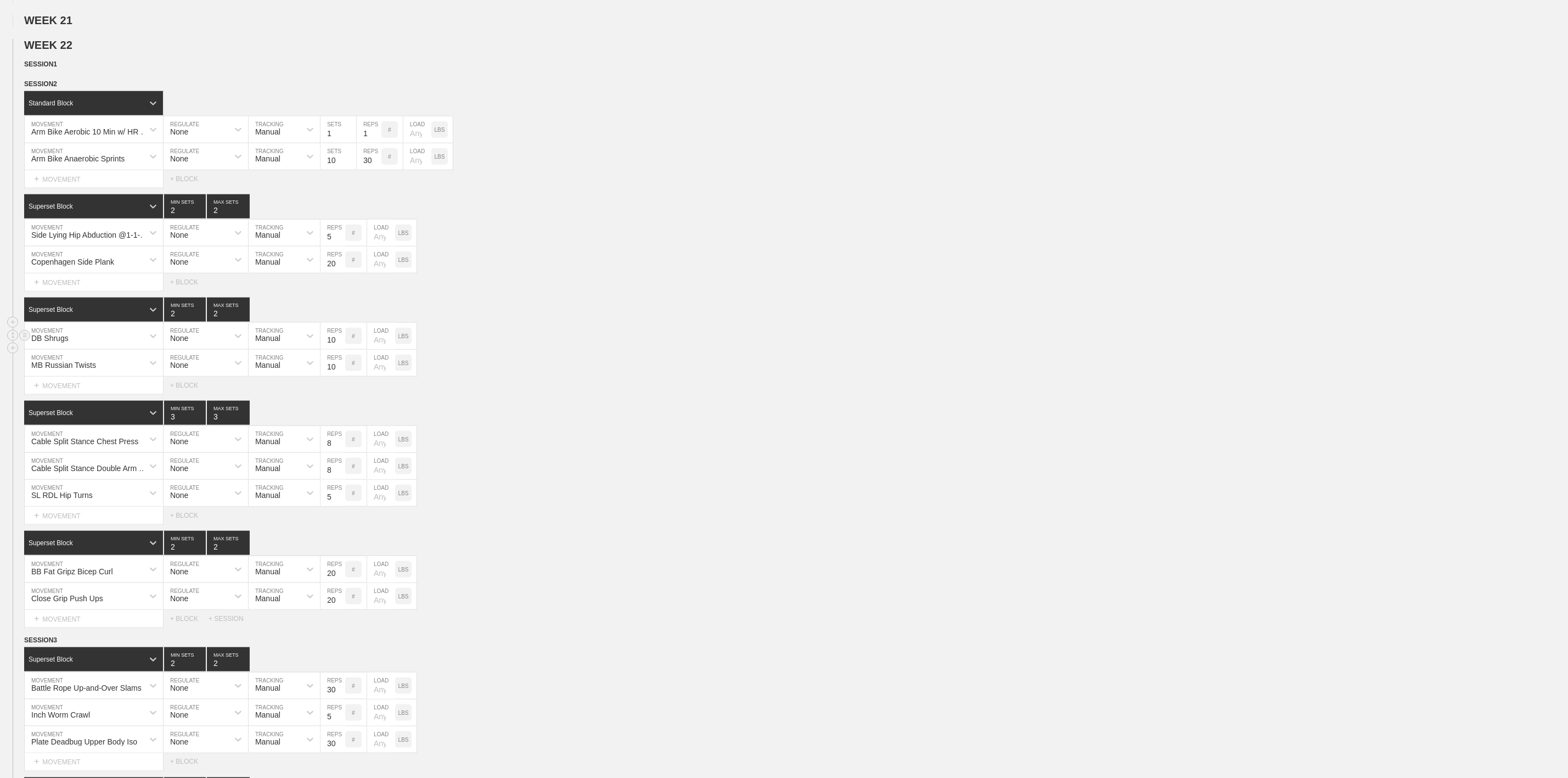
scroll to position [824, 0]
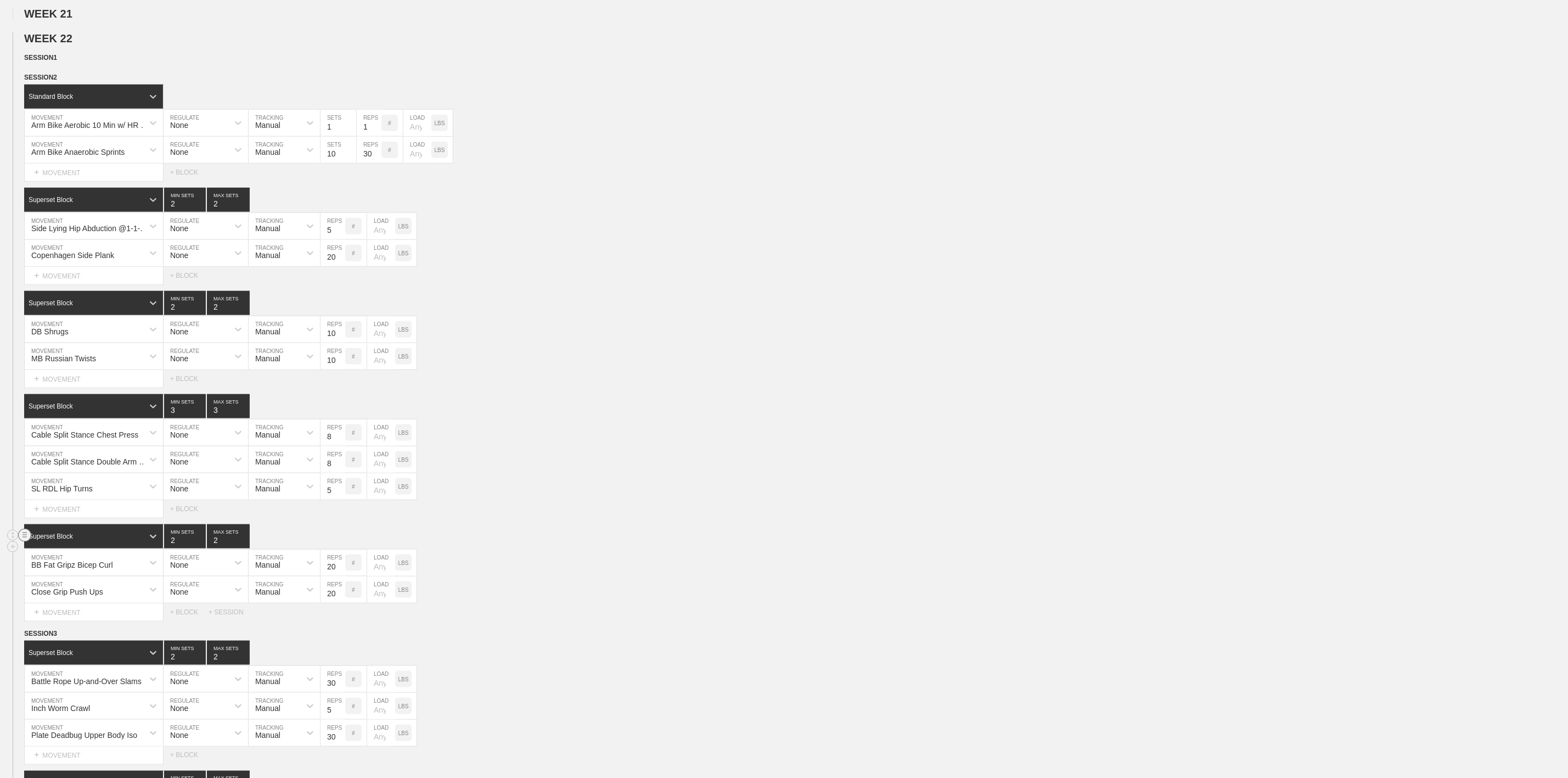
click at [25, 542] on circle at bounding box center [25, 535] width 12 height 12
click at [63, 587] on div "DELETE" at bounding box center [76, 588] width 88 height 16
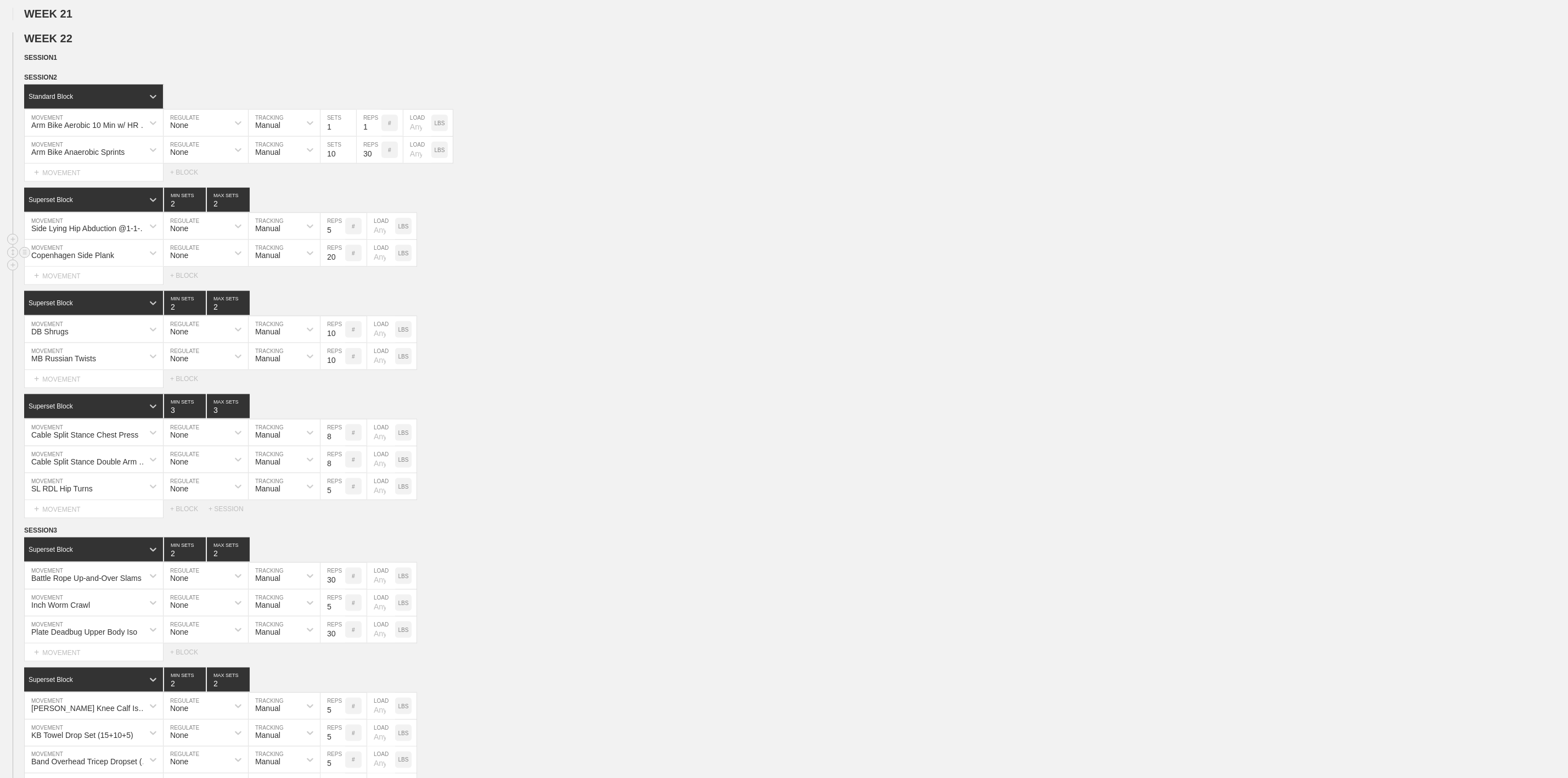
click at [574, 267] on div "Copenhagen Side Plank MOVEMENT None REGULATE Manual TRACKING 20 REPS # LOAD LBS" at bounding box center [784, 253] width 1568 height 27
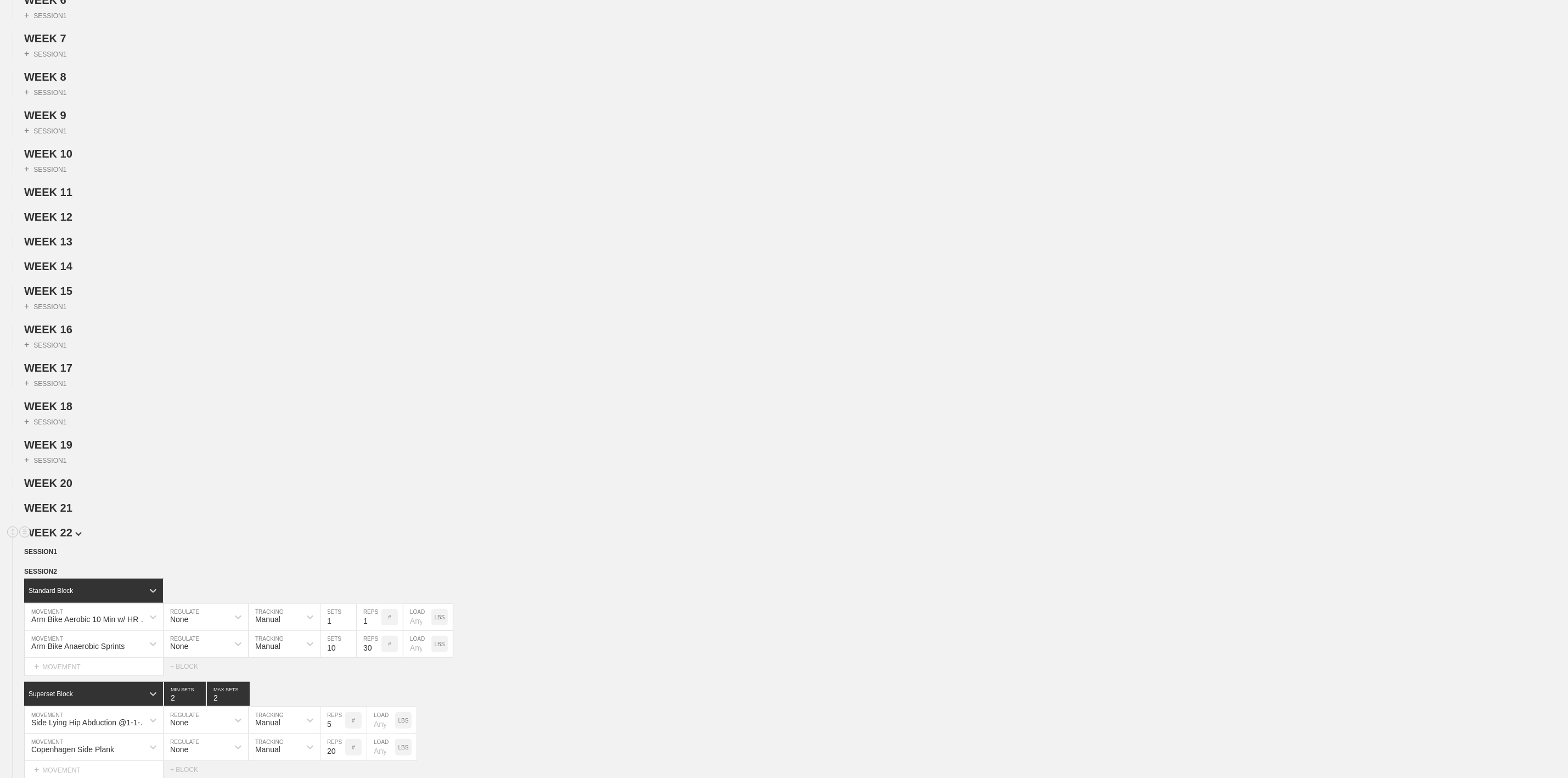
click at [66, 538] on span "WEEK 22" at bounding box center [53, 533] width 58 height 12
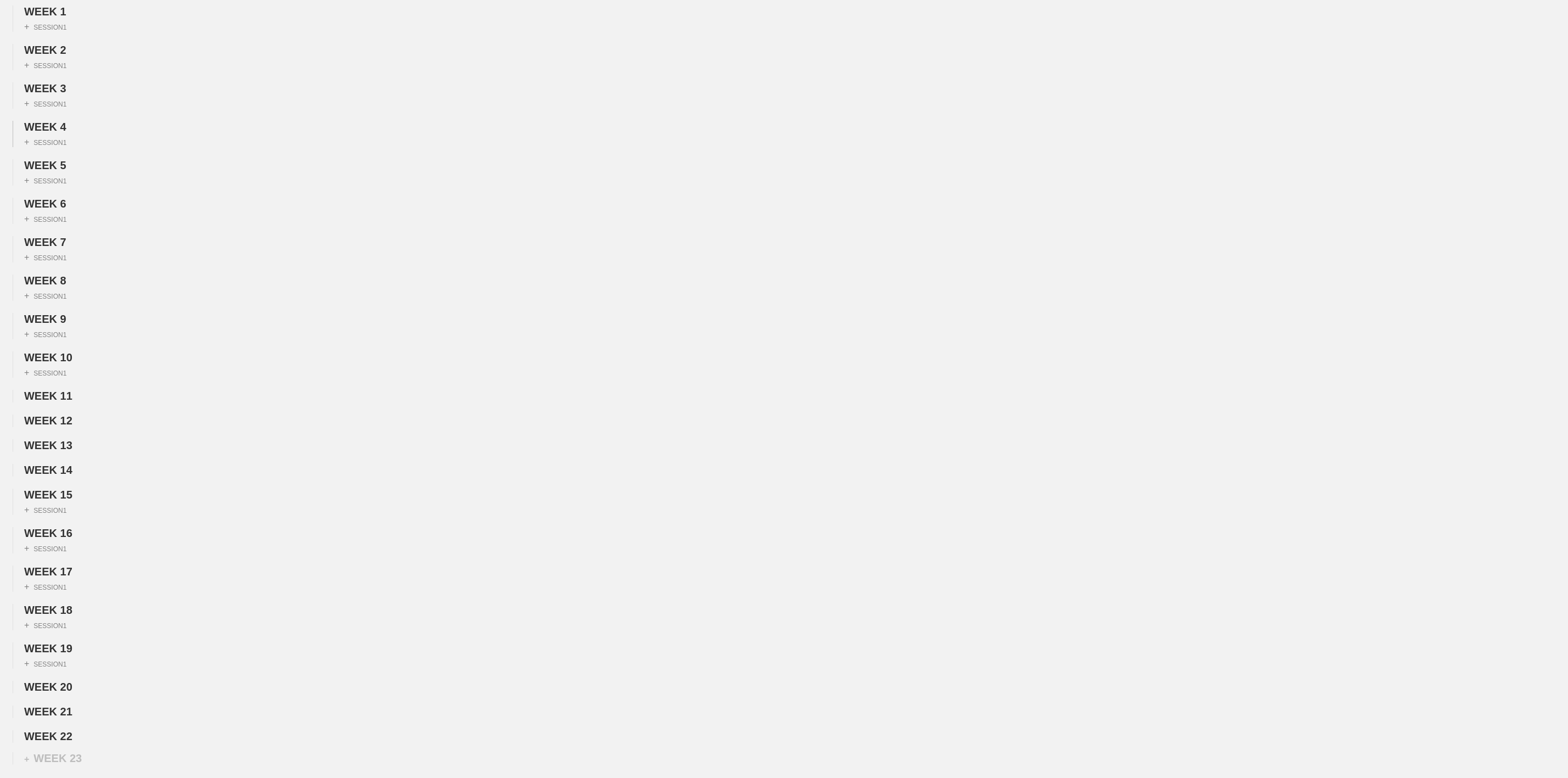
scroll to position [0, 0]
